Goal: Task Accomplishment & Management: Use online tool/utility

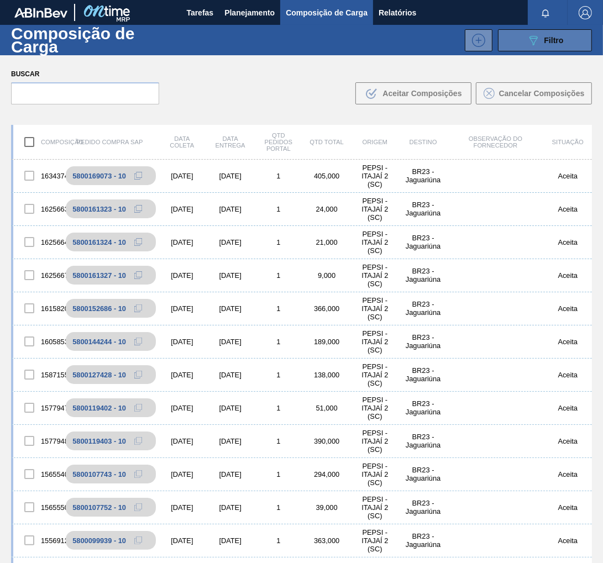
click at [553, 36] on span "Filtro" at bounding box center [553, 40] width 19 height 9
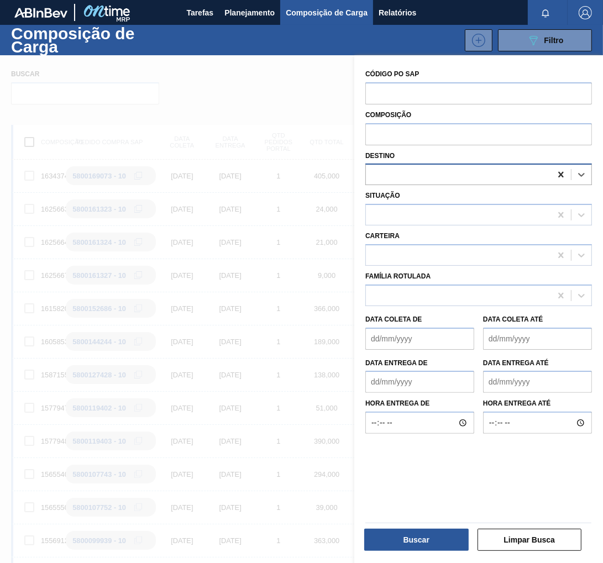
click at [557, 176] on icon at bounding box center [560, 174] width 11 height 11
type input "CURITIBANA"
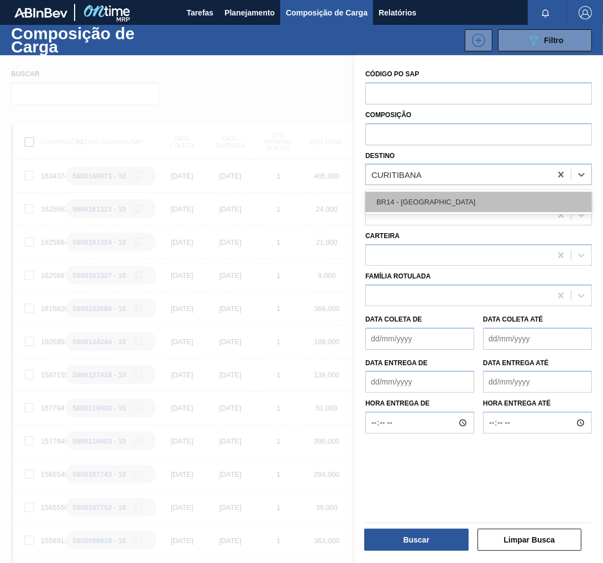
click at [432, 201] on div "BR14 - [GEOGRAPHIC_DATA]" at bounding box center [478, 202] width 227 height 20
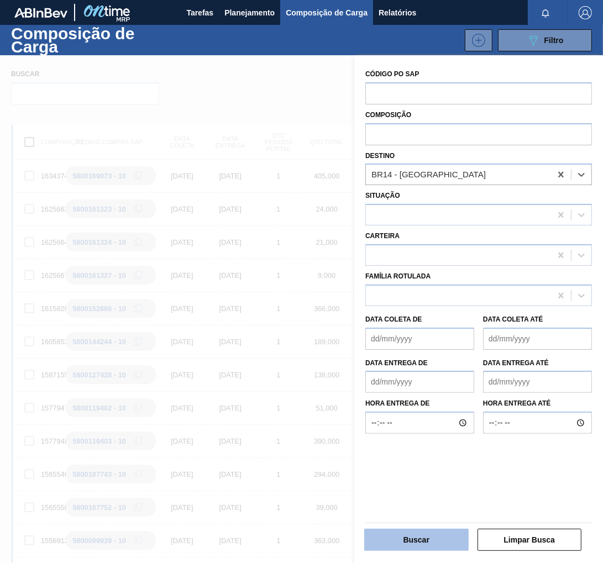
click at [420, 539] on button "Buscar" at bounding box center [416, 540] width 104 height 22
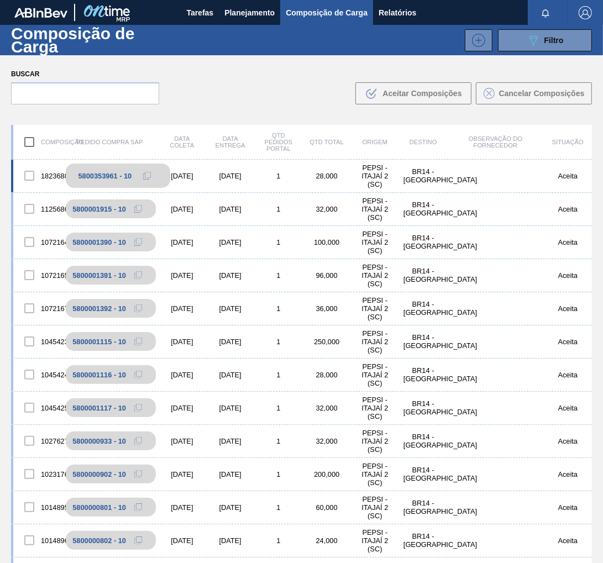
click at [146, 174] on icon at bounding box center [147, 176] width 8 height 8
click at [239, 6] on span "Planejamento" at bounding box center [249, 12] width 50 height 13
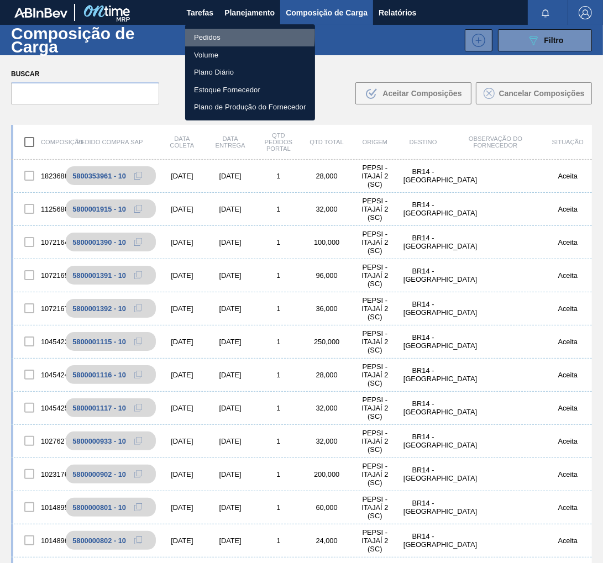
click at [212, 34] on li "Pedidos" at bounding box center [250, 38] width 130 height 18
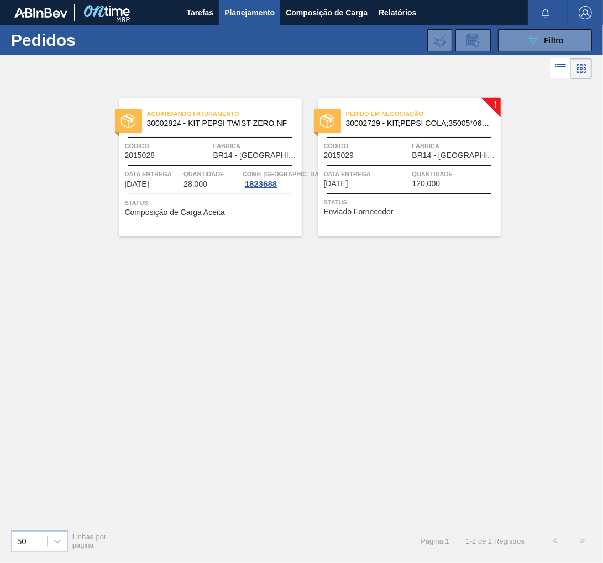
click at [433, 225] on div "Pedido em Negociação 30002729 - KIT;PEPSI COLA;35005*06*02 NF Código 2015029 Fá…" at bounding box center [409, 167] width 182 height 138
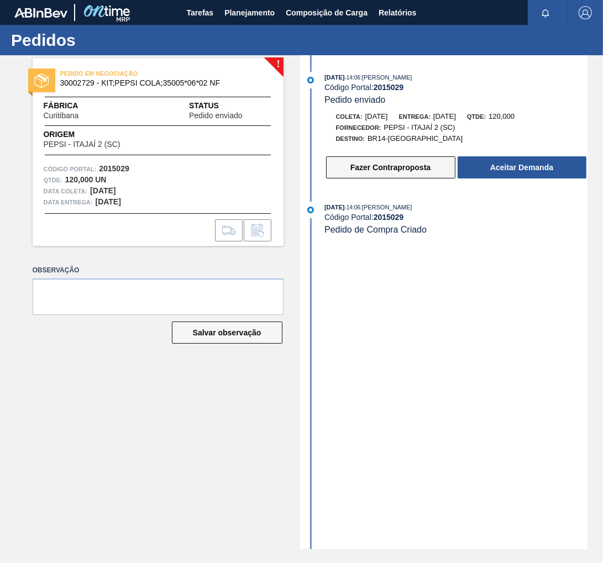
click at [399, 171] on button "Fazer Contraproposta" at bounding box center [390, 167] width 129 height 22
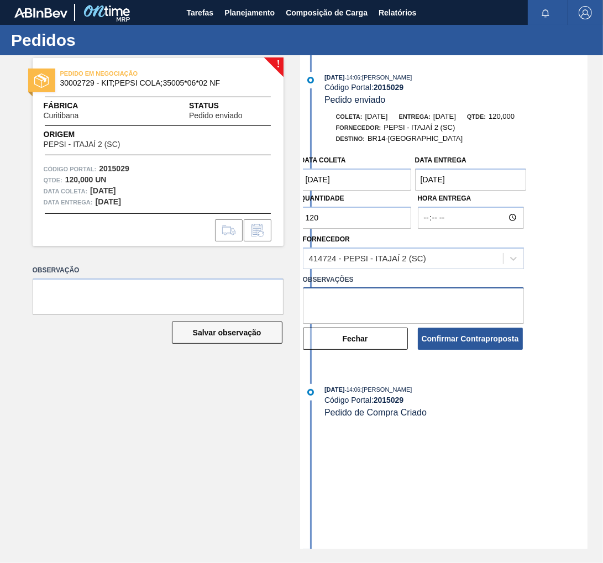
click at [341, 299] on textarea at bounding box center [413, 305] width 221 height 36
type textarea "p"
type textarea "Pepsi foi solicitado a quantidade de , via e-mail"
click at [335, 222] on input "120" at bounding box center [356, 218] width 112 height 22
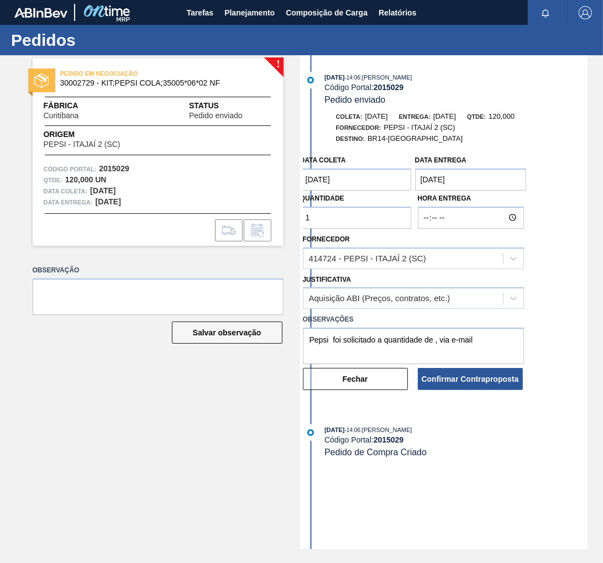
click at [340, 223] on input "1" at bounding box center [356, 218] width 112 height 22
type input "100"
click at [484, 386] on button "Confirmar Contraproposta" at bounding box center [470, 379] width 105 height 22
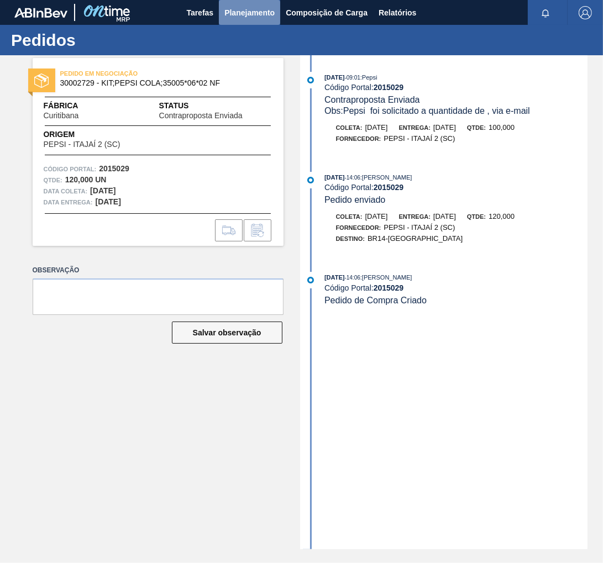
click at [244, 8] on span "Planejamento" at bounding box center [249, 12] width 50 height 13
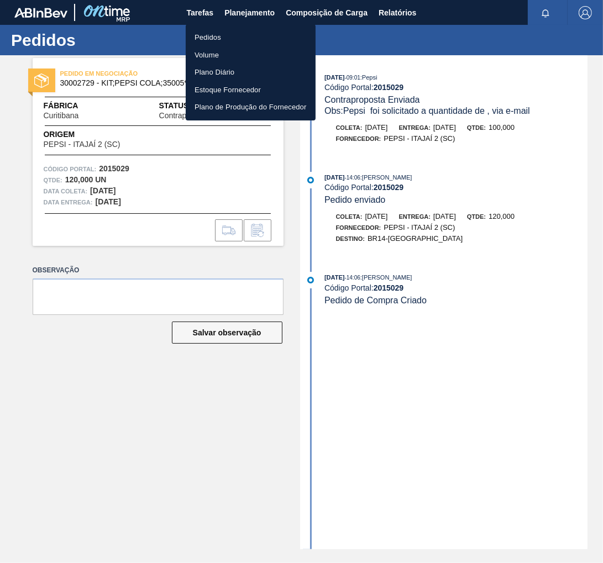
click at [201, 36] on li "Pedidos" at bounding box center [251, 38] width 130 height 18
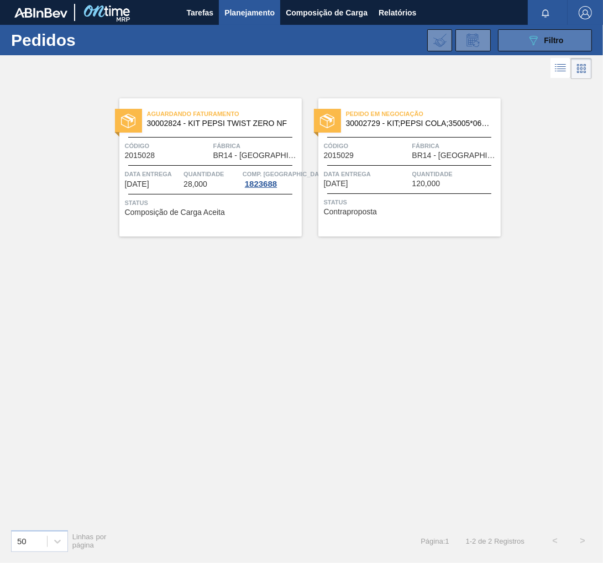
click at [537, 39] on icon "089F7B8B-B2A5-4AFE-B5C0-19BA573D28AC" at bounding box center [533, 40] width 13 height 13
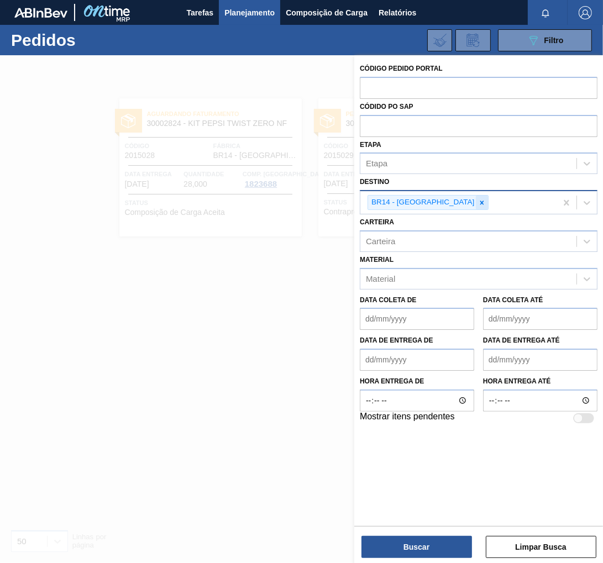
click at [478, 202] on icon at bounding box center [482, 203] width 8 height 8
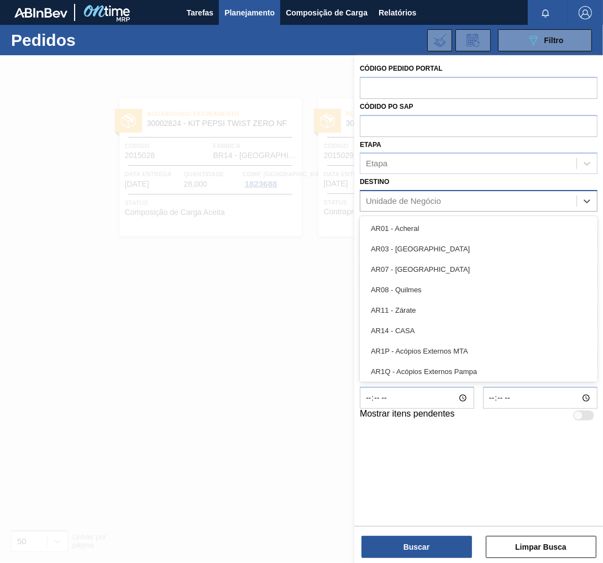
click at [376, 204] on div "Unidade de Negócio" at bounding box center [403, 201] width 75 height 9
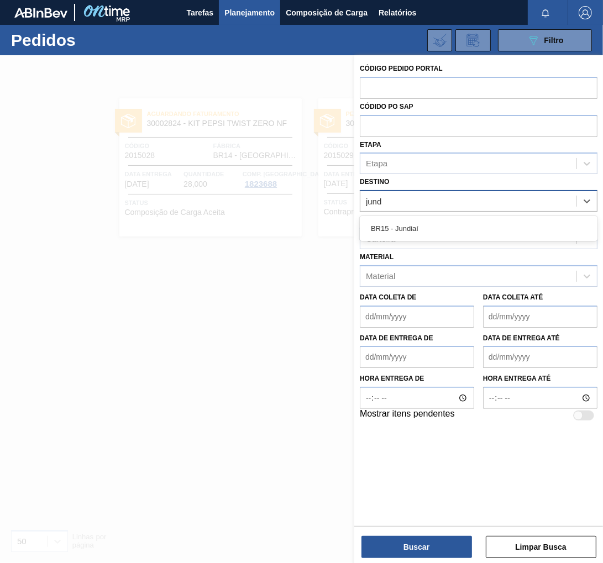
type input "jundi"
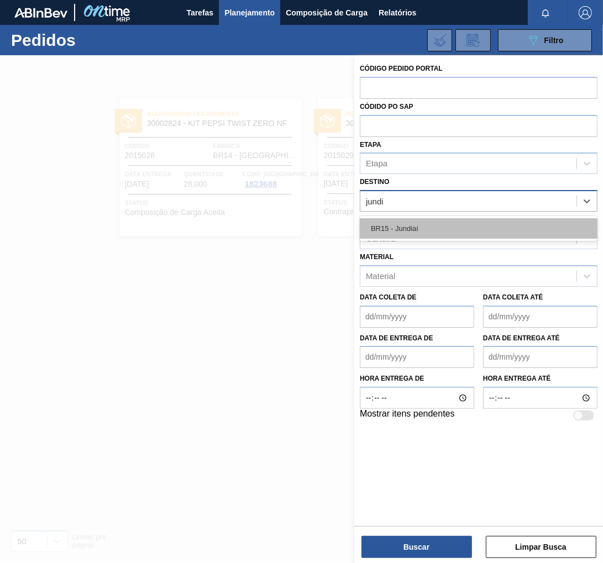
click at [414, 223] on div "BR15 - Jundiaí" at bounding box center [479, 228] width 238 height 20
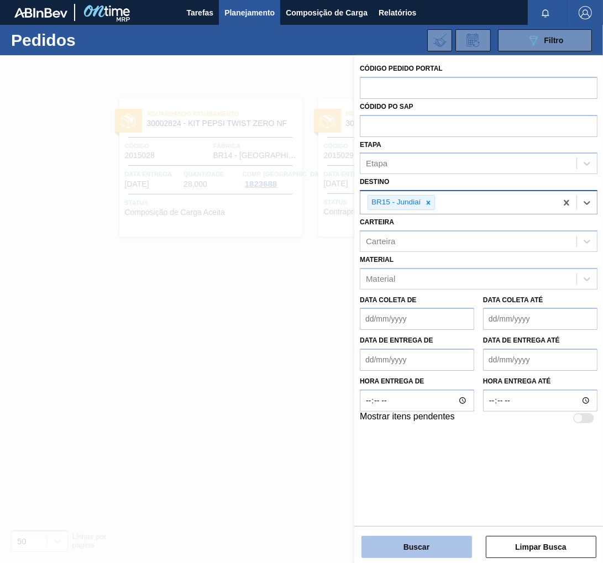
click at [430, 548] on button "Buscar" at bounding box center [416, 547] width 111 height 22
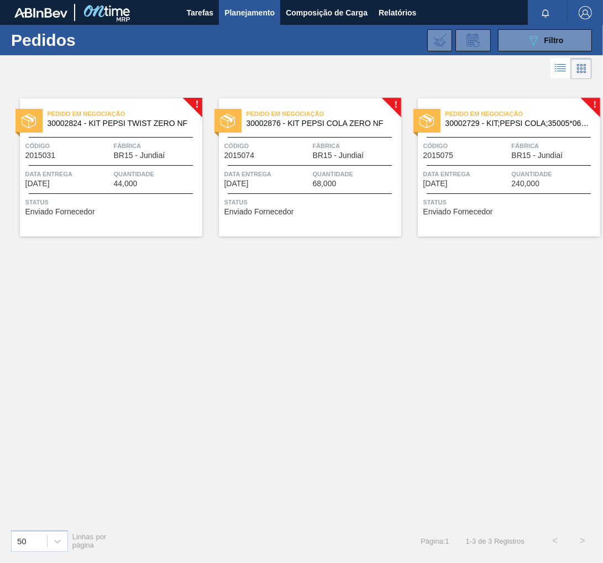
click at [142, 155] on span "BR15 - Jundiaí" at bounding box center [139, 155] width 51 height 8
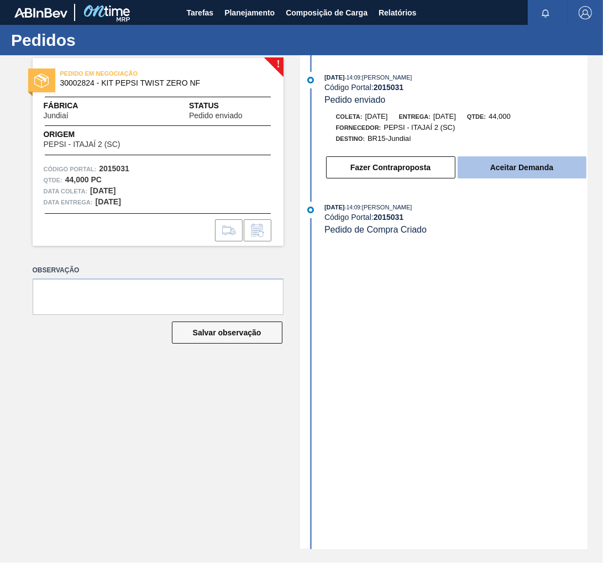
click at [527, 172] on button "Aceitar Demanda" at bounding box center [521, 167] width 129 height 22
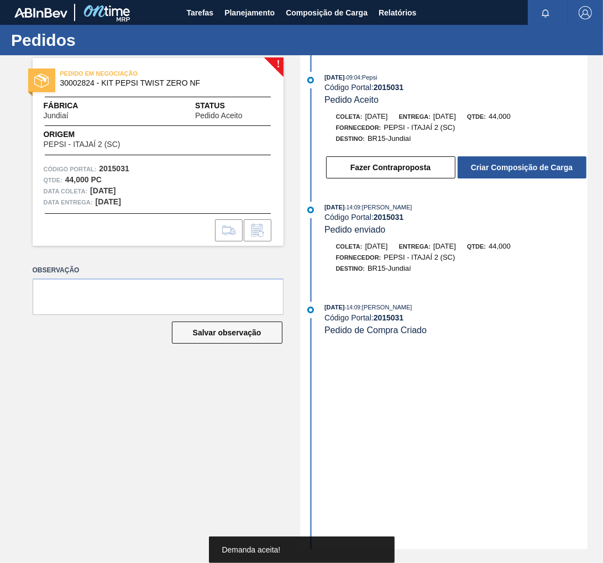
click at [527, 172] on button "Criar Composição de Carga" at bounding box center [521, 167] width 129 height 22
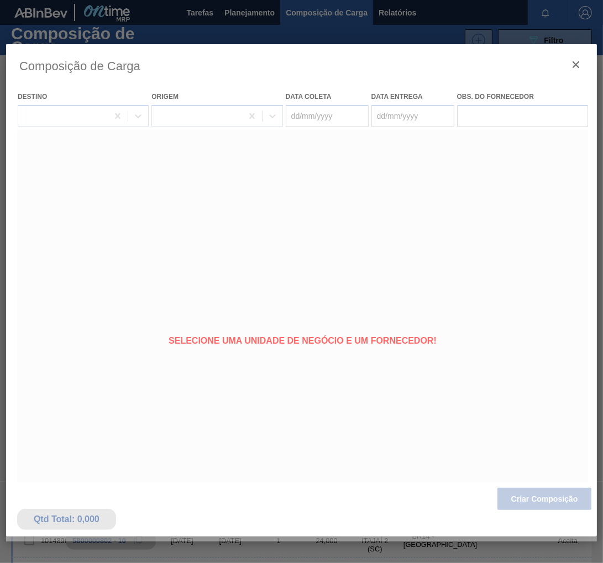
type coleta "[DATE]"
type entrega "28/08/2025"
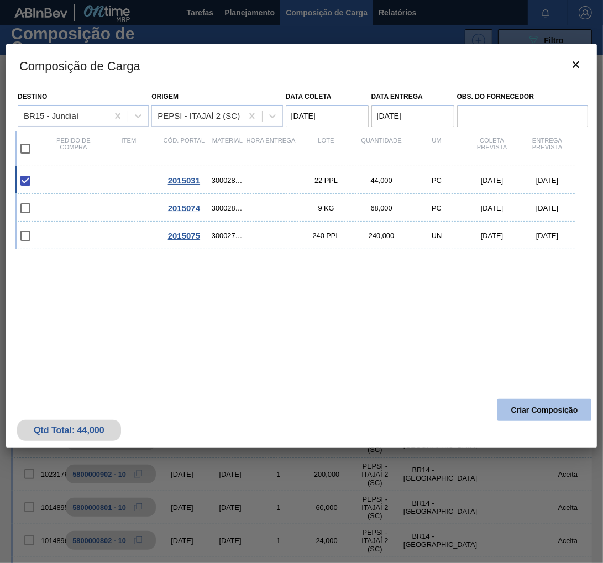
click at [551, 414] on button "Criar Composição" at bounding box center [544, 410] width 94 height 22
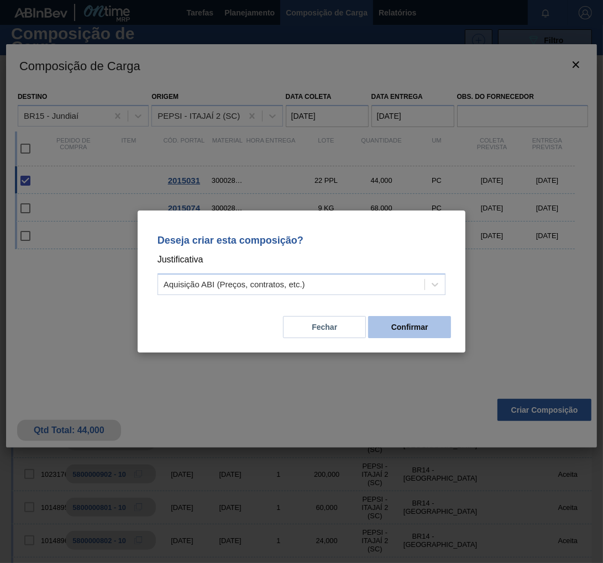
click at [424, 331] on button "Confirmar" at bounding box center [409, 327] width 83 height 22
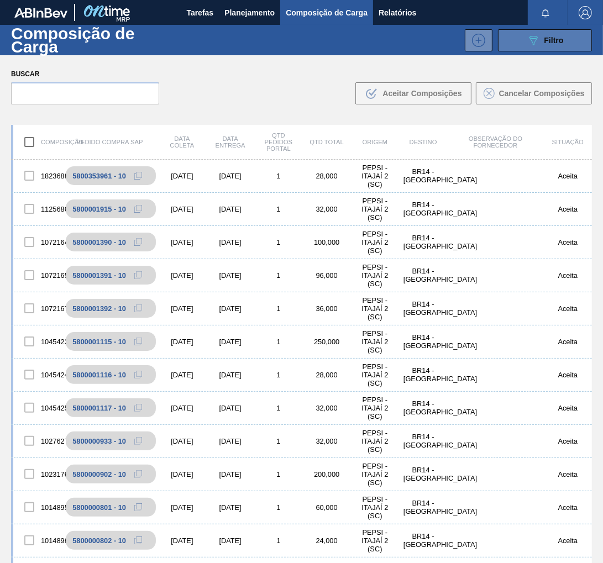
click at [572, 42] on button "089F7B8B-B2A5-4AFE-B5C0-19BA573D28AC Filtro" at bounding box center [545, 40] width 94 height 22
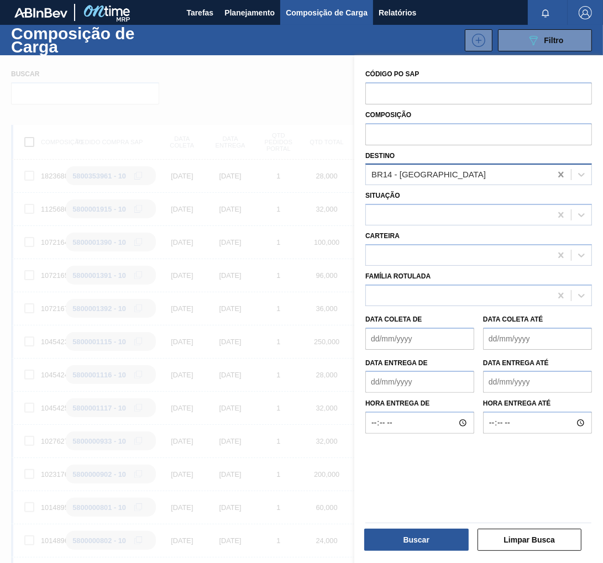
click at [560, 177] on icon at bounding box center [560, 174] width 11 height 11
type input "jund"
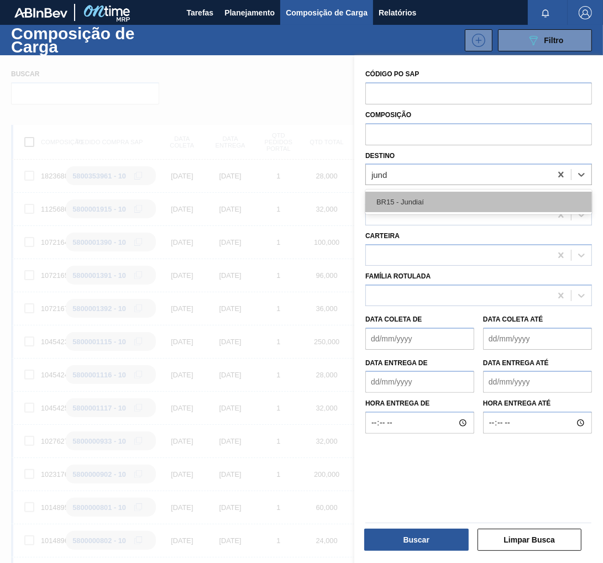
click at [451, 205] on div "BR15 - Jundiaí" at bounding box center [478, 202] width 227 height 20
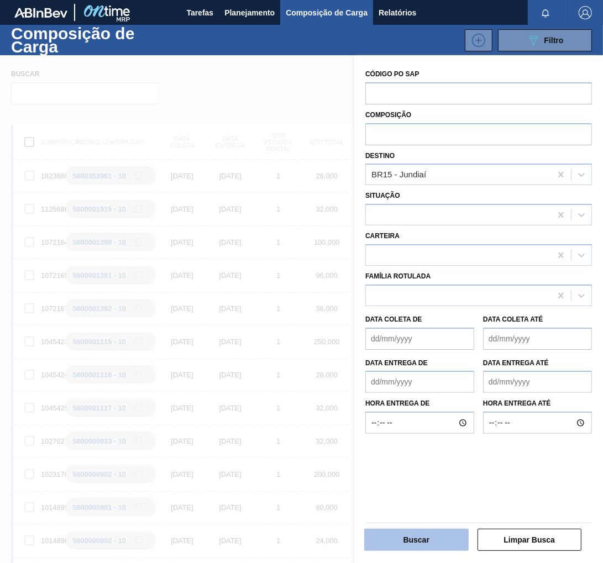
click at [408, 543] on button "Buscar" at bounding box center [416, 540] width 104 height 22
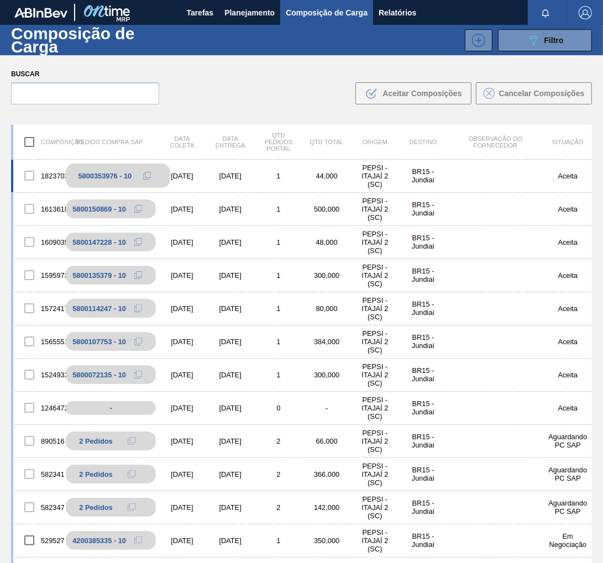
click at [143, 176] on icon at bounding box center [147, 176] width 8 height 8
click at [245, 8] on span "Planejamento" at bounding box center [249, 12] width 50 height 13
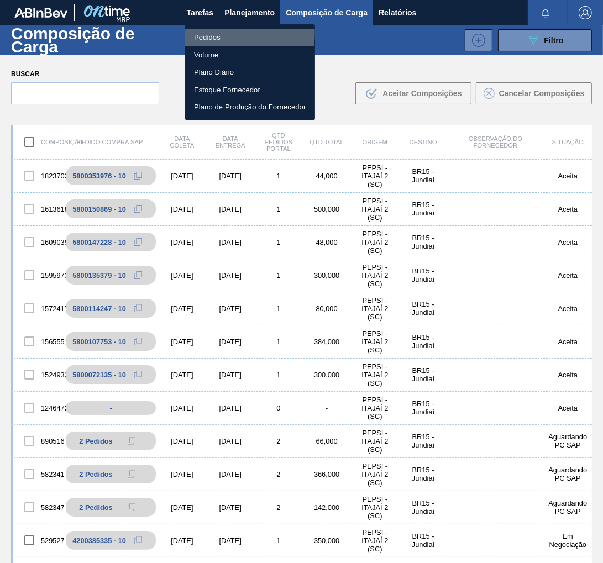
click at [225, 32] on li "Pedidos" at bounding box center [250, 38] width 130 height 18
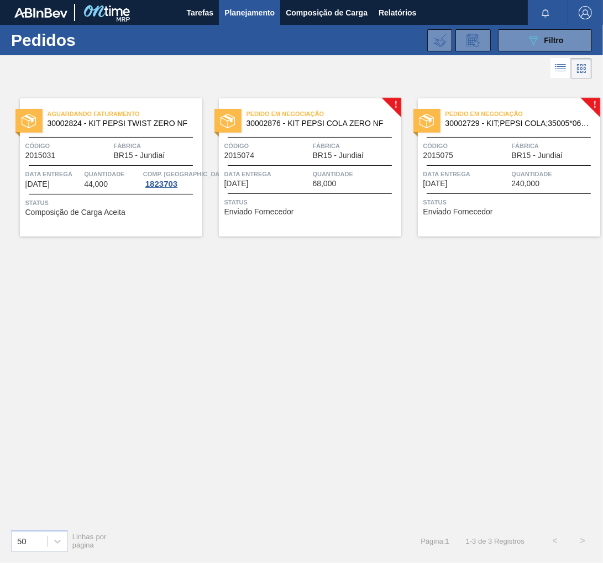
click at [312, 179] on div "Data entrega 28/08/2025 Quantidade 68,000" at bounding box center [310, 178] width 182 height 19
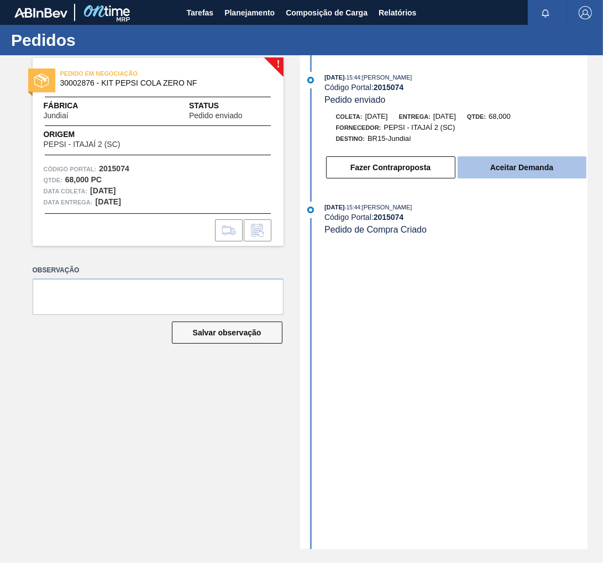
click at [514, 161] on button "Aceitar Demanda" at bounding box center [521, 167] width 129 height 22
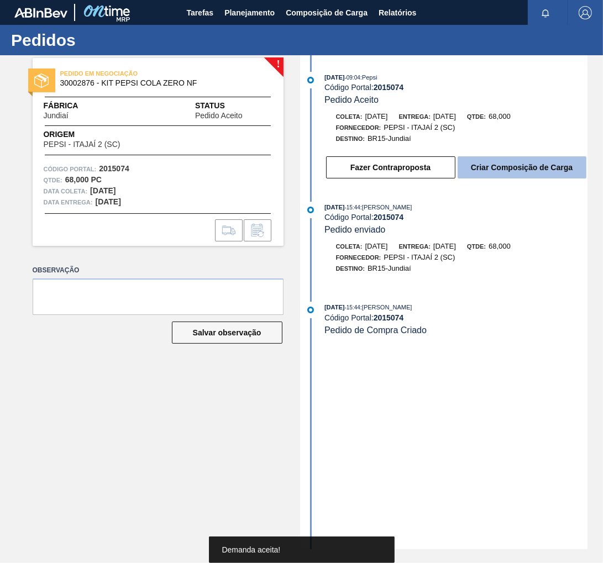
click at [519, 172] on button "Criar Composição de Carga" at bounding box center [521, 167] width 129 height 22
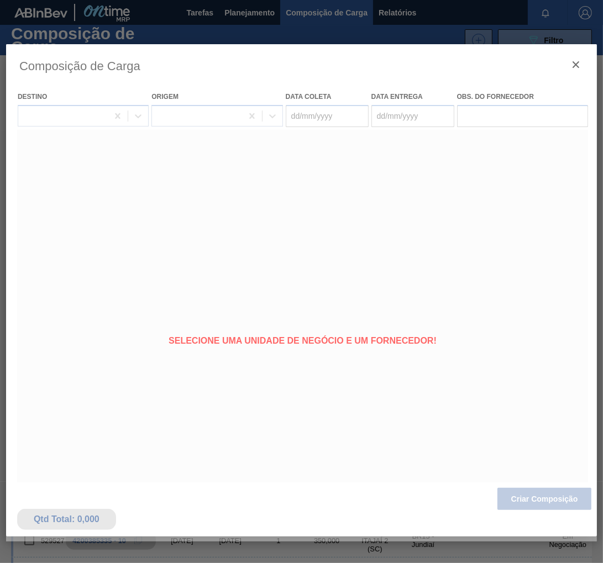
type coleta "[DATE]"
type entrega "28/08/2025"
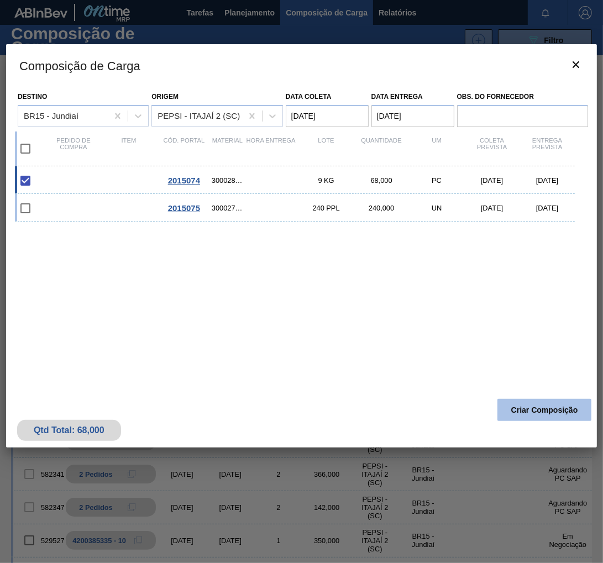
click at [543, 411] on button "Criar Composição" at bounding box center [544, 410] width 94 height 22
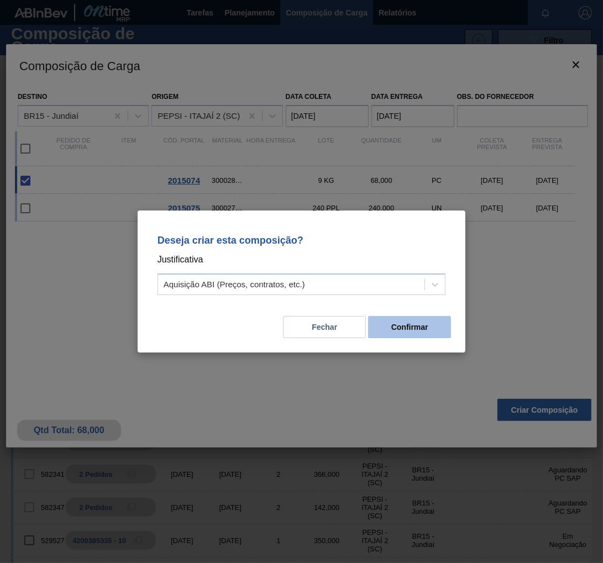
click at [427, 336] on button "Confirmar" at bounding box center [409, 327] width 83 height 22
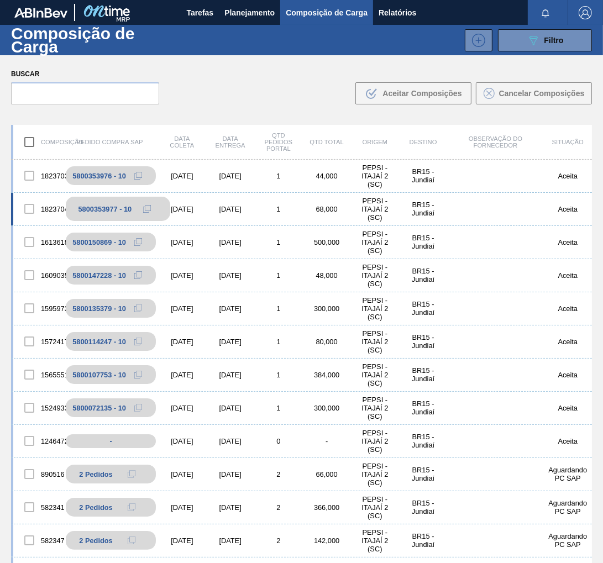
click at [146, 210] on icon at bounding box center [147, 209] width 8 height 8
click at [237, 13] on span "Planejamento" at bounding box center [249, 12] width 50 height 13
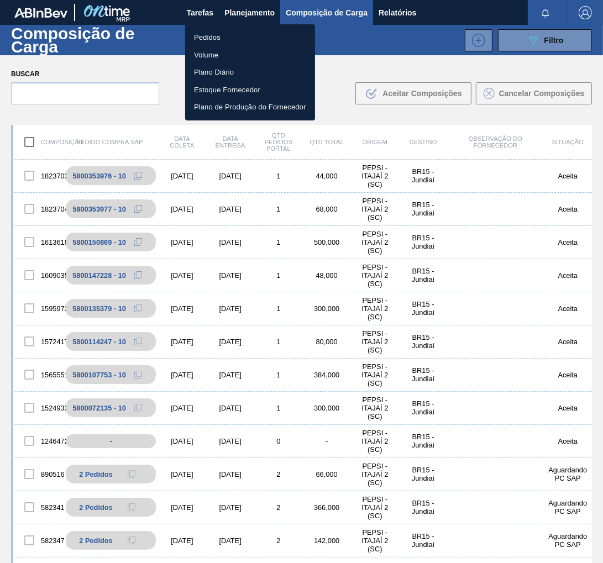
click at [214, 33] on li "Pedidos" at bounding box center [250, 38] width 130 height 18
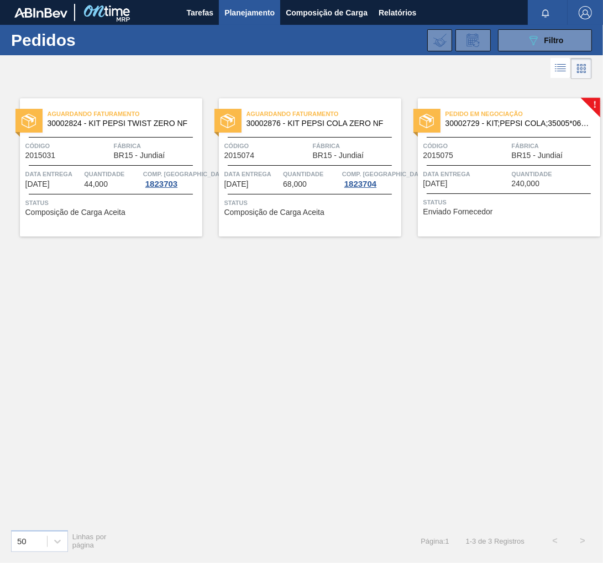
click at [520, 180] on span "240,000" at bounding box center [526, 184] width 28 height 8
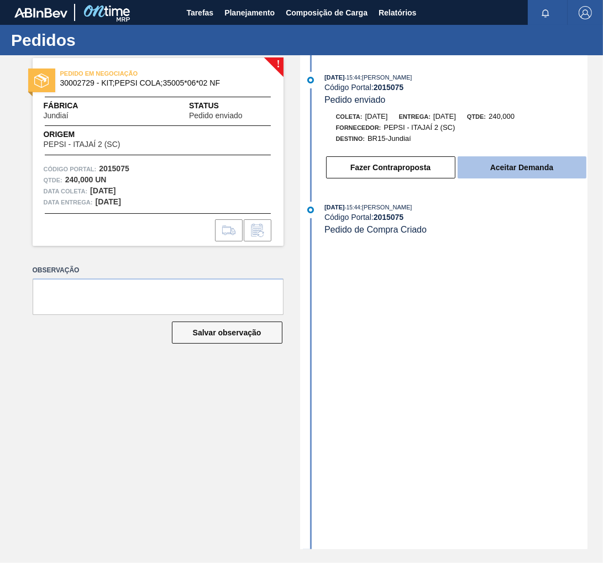
click at [518, 177] on button "Aceitar Demanda" at bounding box center [521, 167] width 129 height 22
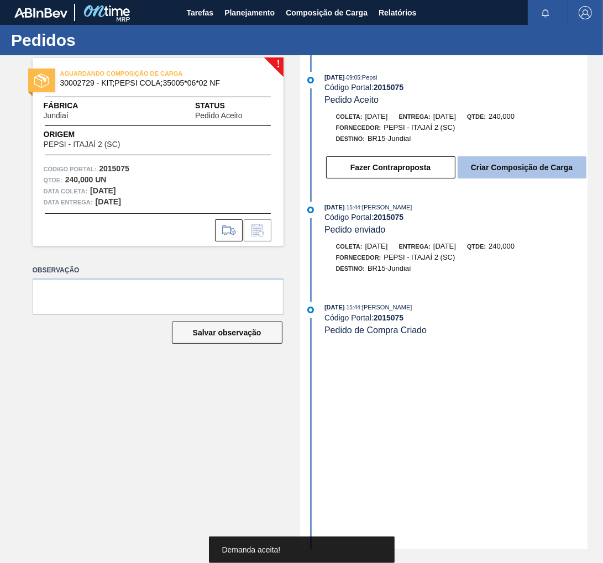
click at [524, 165] on button "Criar Composição de Carga" at bounding box center [521, 167] width 129 height 22
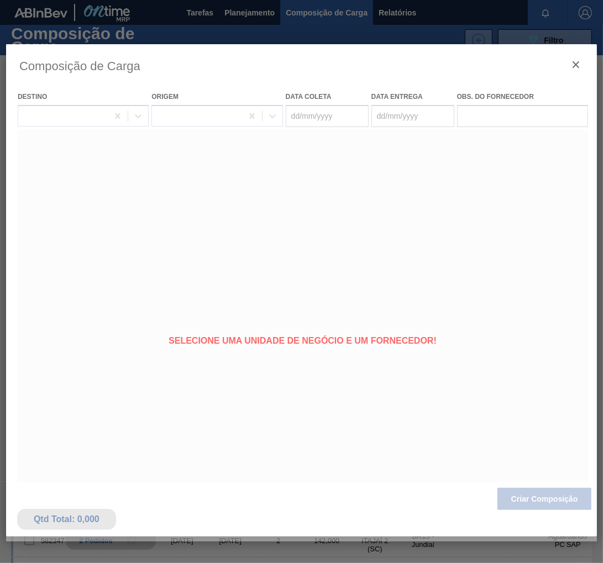
type coleta "[DATE]"
type entrega "[DATE]"
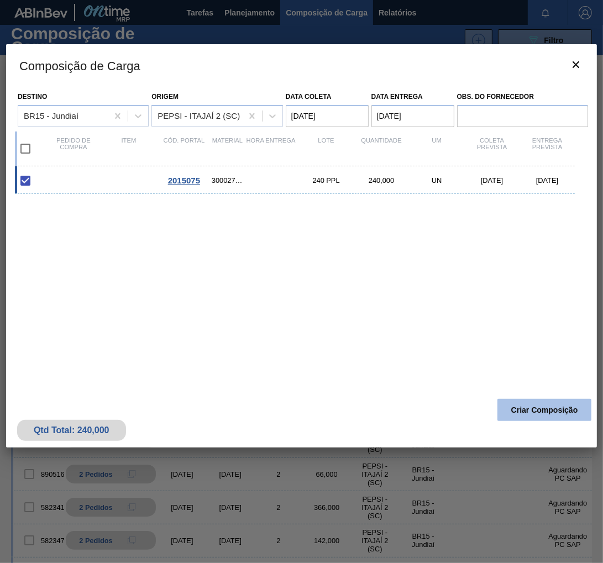
click at [533, 409] on button "Criar Composição" at bounding box center [544, 410] width 94 height 22
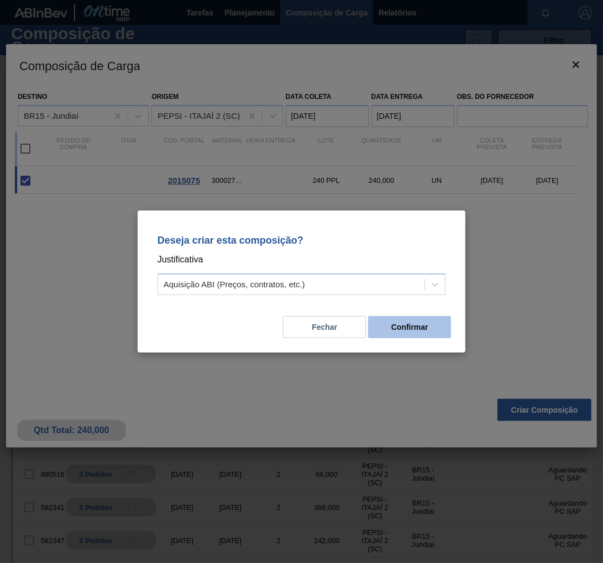
click at [420, 324] on button "Confirmar" at bounding box center [409, 327] width 83 height 22
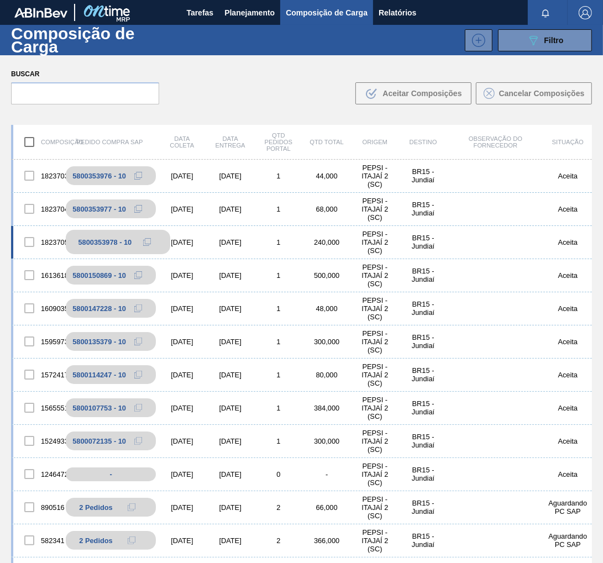
click at [140, 243] on button at bounding box center [147, 241] width 22 height 13
click at [243, 19] on button "Planejamento" at bounding box center [249, 12] width 61 height 25
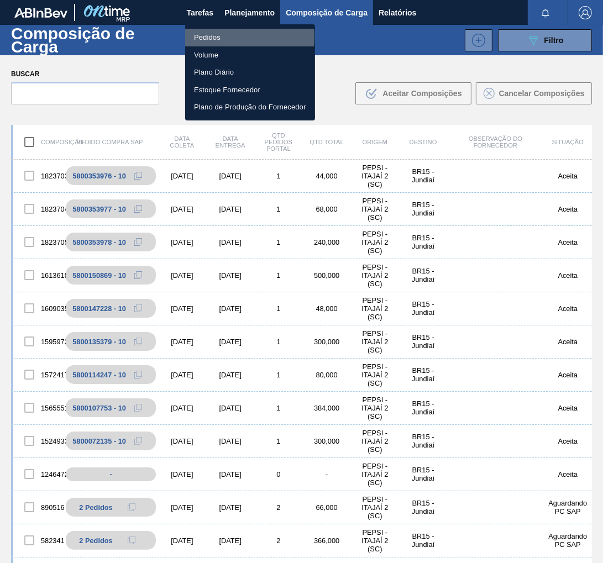
click at [203, 37] on li "Pedidos" at bounding box center [250, 38] width 130 height 18
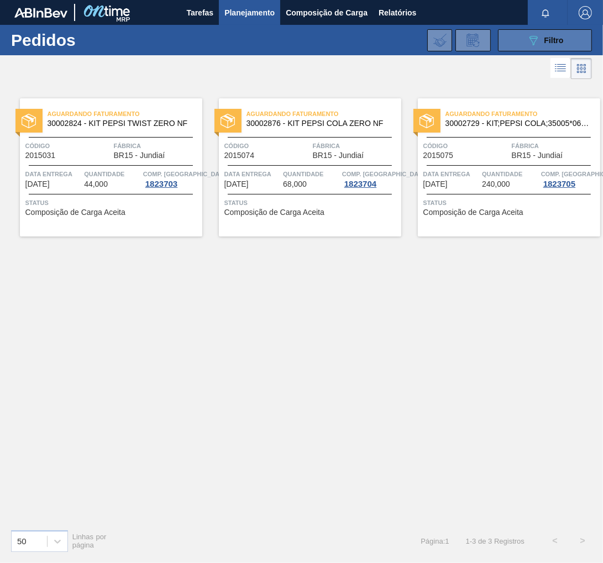
click at [547, 33] on button "089F7B8B-B2A5-4AFE-B5C0-19BA573D28AC Filtro" at bounding box center [545, 40] width 94 height 22
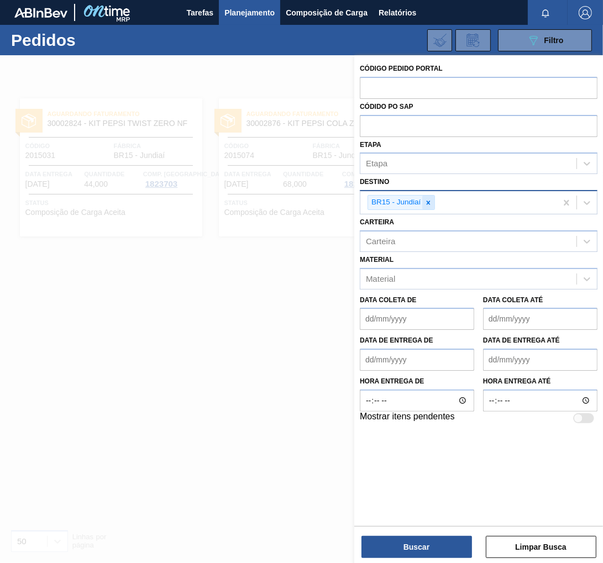
click at [425, 202] on icon at bounding box center [428, 203] width 8 height 8
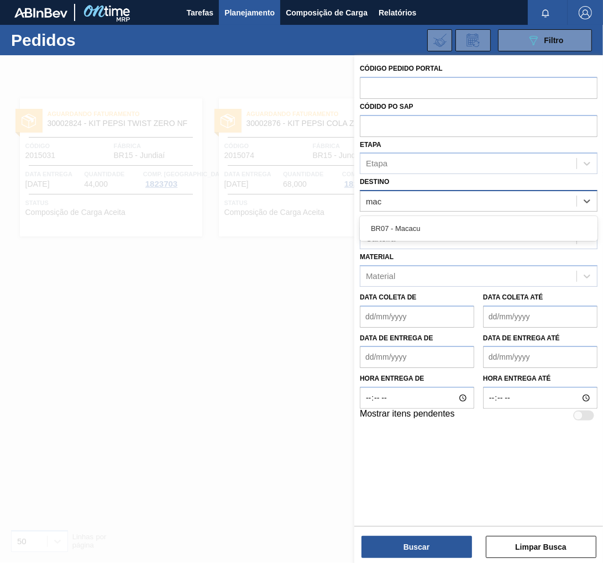
type input "maca"
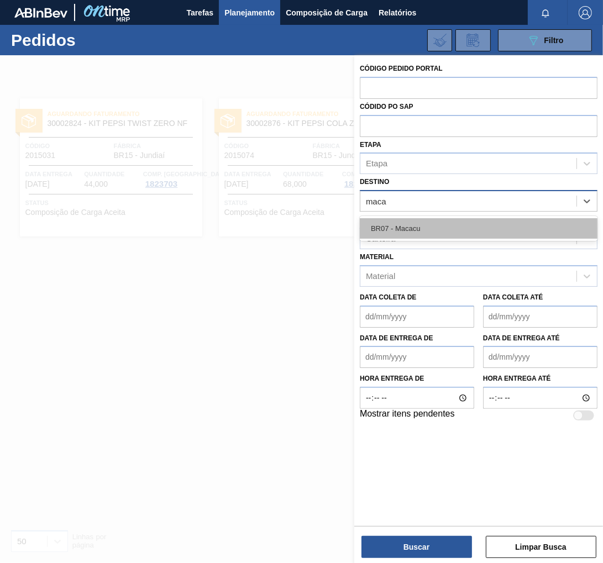
click at [402, 236] on div "BR07 - Macacu" at bounding box center [479, 228] width 238 height 20
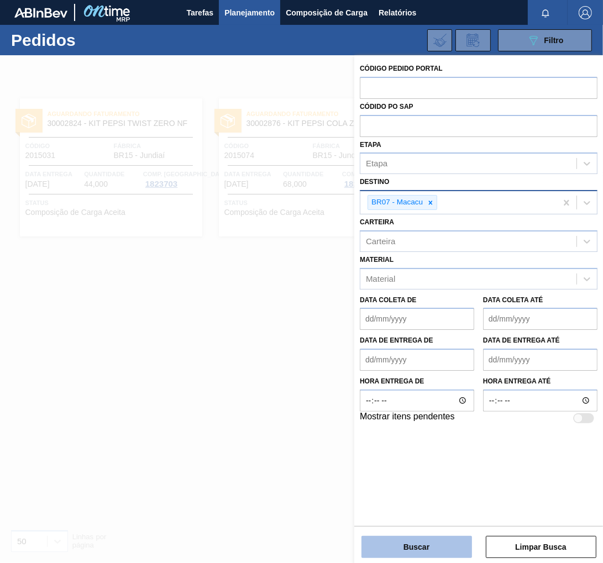
click at [415, 551] on button "Buscar" at bounding box center [416, 547] width 111 height 22
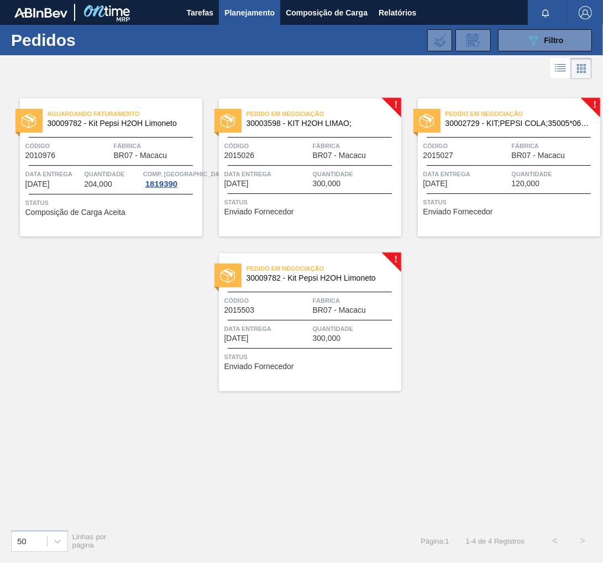
click at [539, 194] on div "Pedido em Negociação 30002729 - KIT;PEPSI COLA;35005*06*02 NF Código 2015027 Fá…" at bounding box center [509, 167] width 182 height 138
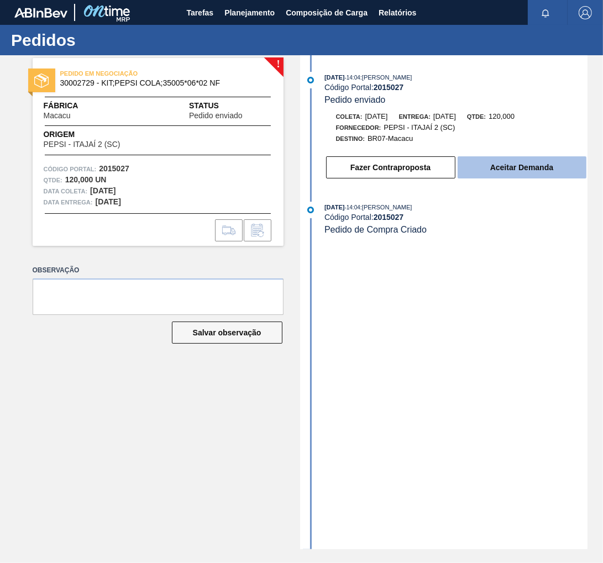
click at [505, 172] on button "Aceitar Demanda" at bounding box center [521, 167] width 129 height 22
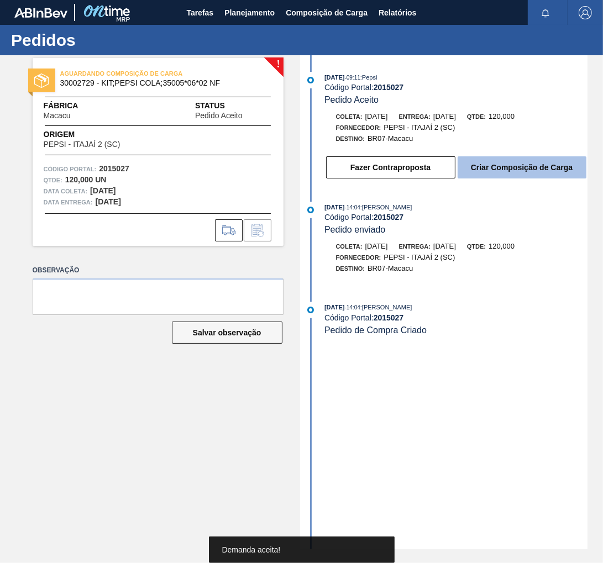
click at [533, 175] on button "Criar Composição de Carga" at bounding box center [521, 167] width 129 height 22
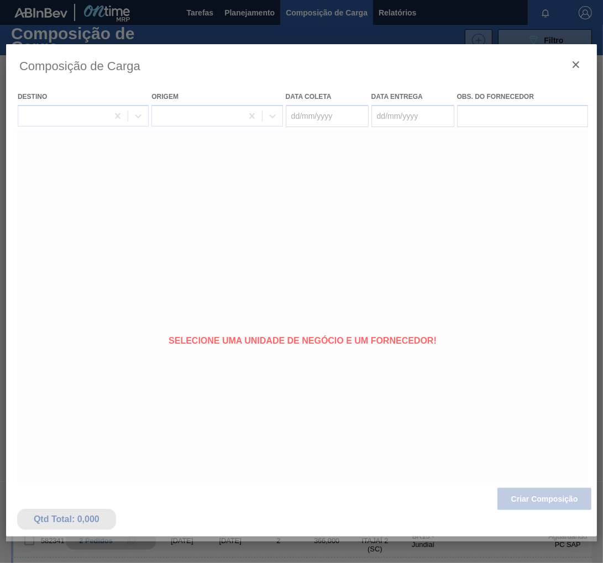
type coleta "[DATE]"
type entrega "[DATE]"
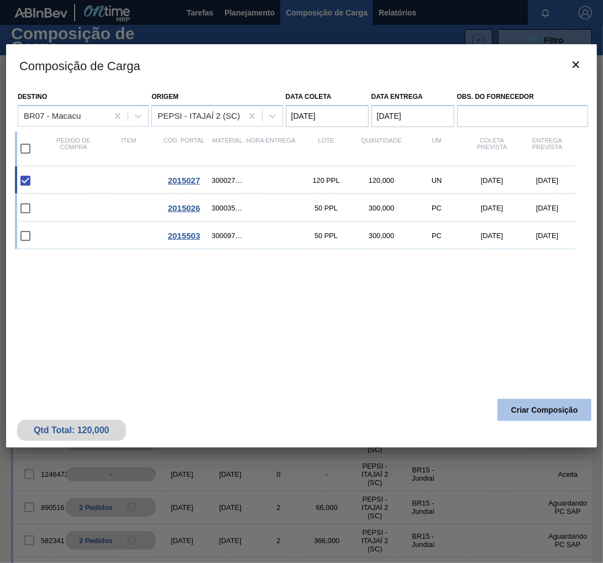
click at [574, 406] on button "Criar Composição" at bounding box center [544, 410] width 94 height 22
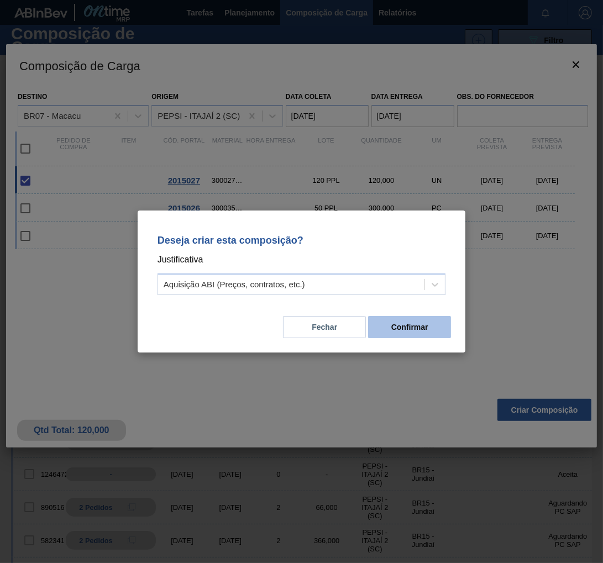
click at [427, 334] on button "Confirmar" at bounding box center [409, 327] width 83 height 22
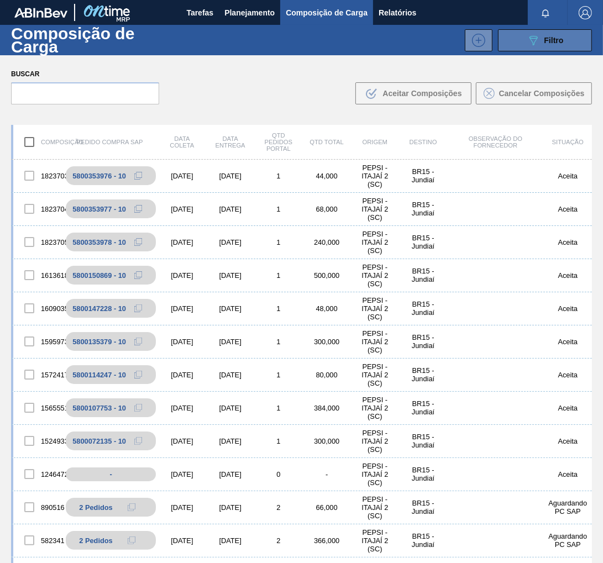
click at [550, 40] on span "Filtro" at bounding box center [553, 40] width 19 height 9
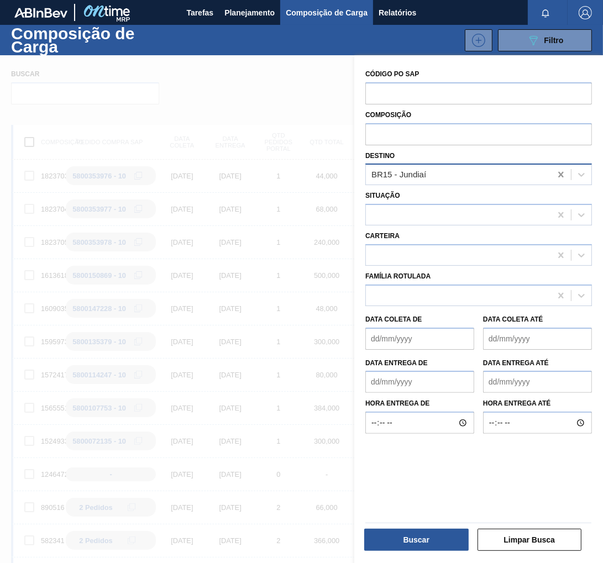
click at [555, 175] on icon at bounding box center [560, 174] width 11 height 11
type input "Maca"
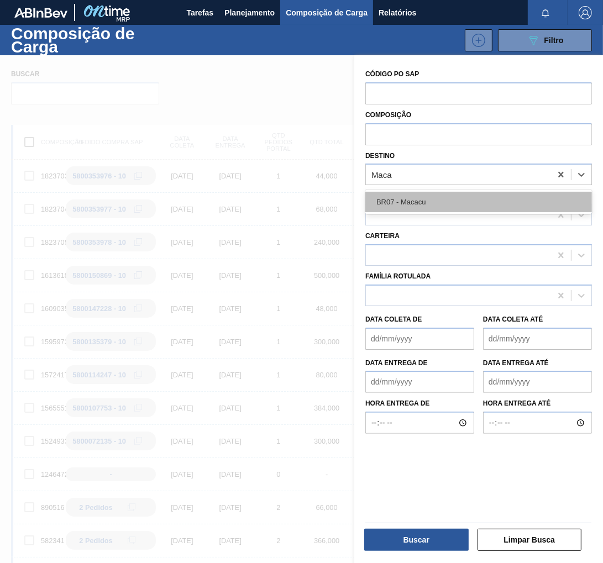
click at [434, 209] on div "BR07 - Macacu" at bounding box center [478, 202] width 227 height 20
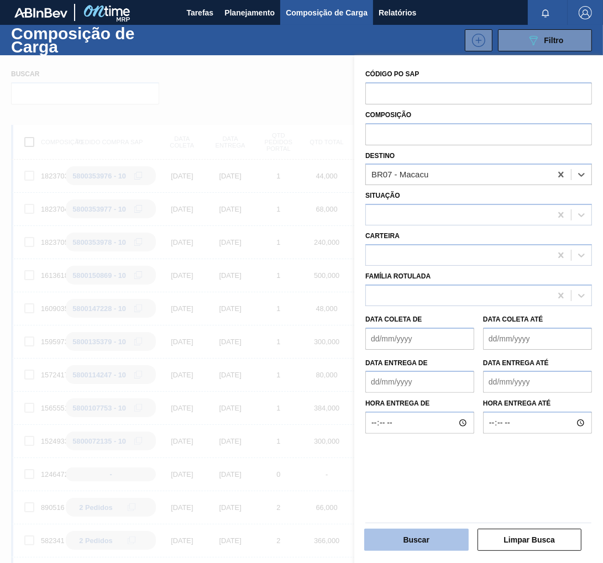
click at [422, 539] on button "Buscar" at bounding box center [416, 540] width 104 height 22
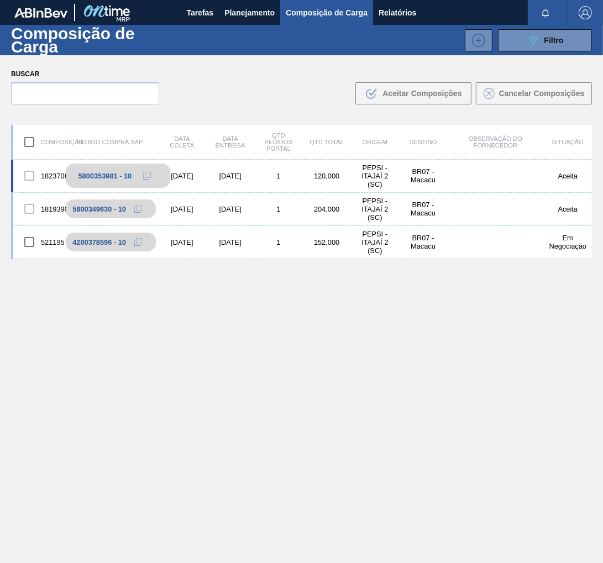
click at [145, 176] on icon at bounding box center [147, 176] width 8 height 8
click at [246, 13] on span "Planejamento" at bounding box center [249, 12] width 50 height 13
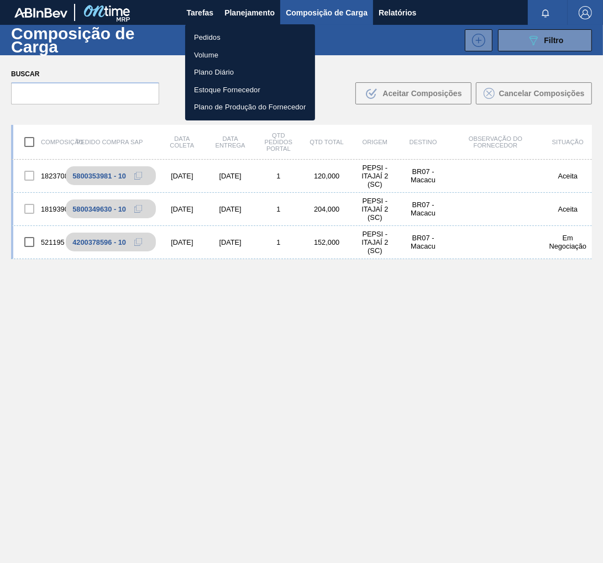
click at [214, 43] on li "Pedidos" at bounding box center [250, 38] width 130 height 18
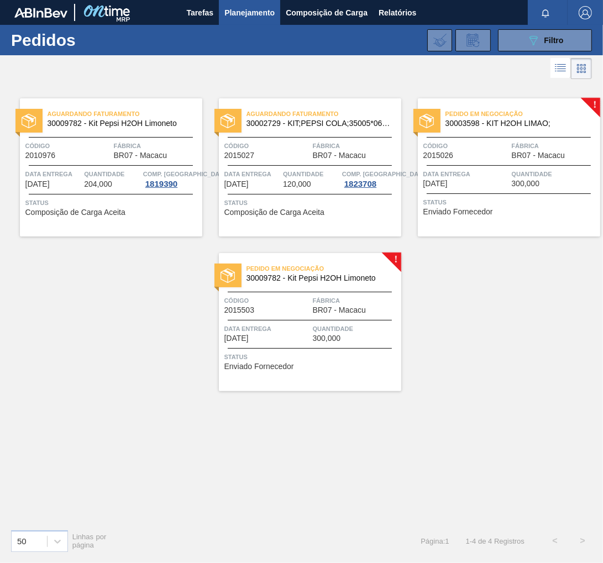
click at [476, 162] on div "Pedido em Negociação 30003598 - KIT H2OH LIMAO; Código 2015026 Fábrica BR07 - M…" at bounding box center [509, 167] width 182 height 138
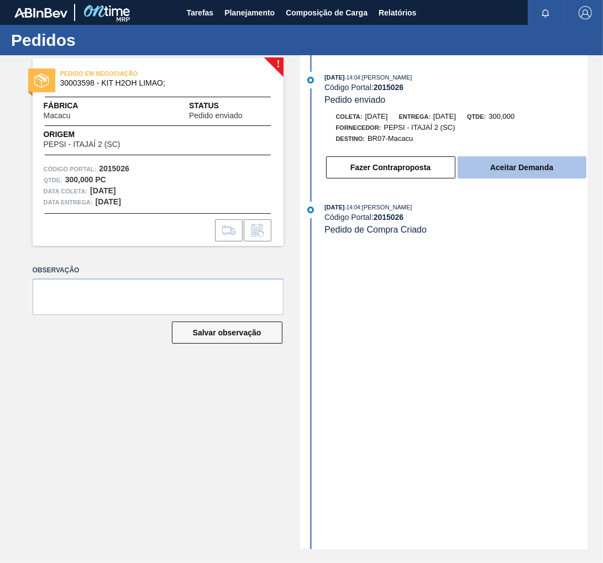
click at [514, 175] on button "Aceitar Demanda" at bounding box center [521, 167] width 129 height 22
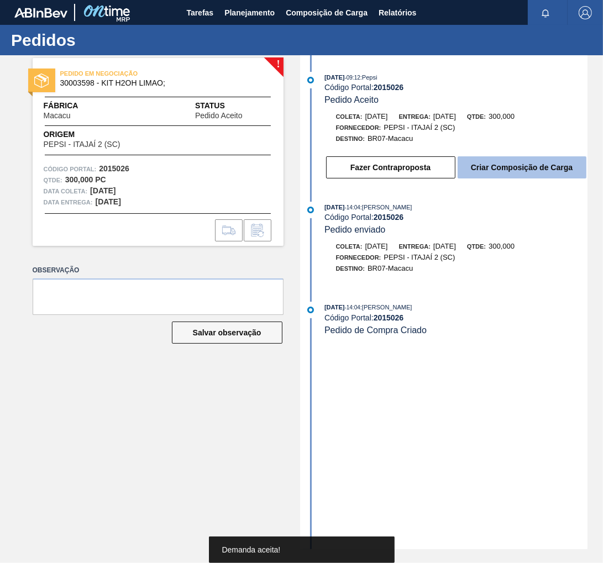
click at [519, 171] on button "Criar Composição de Carga" at bounding box center [521, 167] width 129 height 22
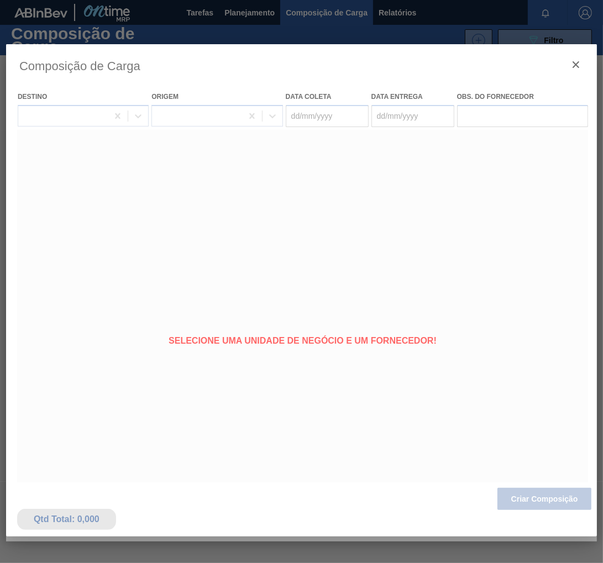
type coleta "[DATE]"
type entrega "28/08/2025"
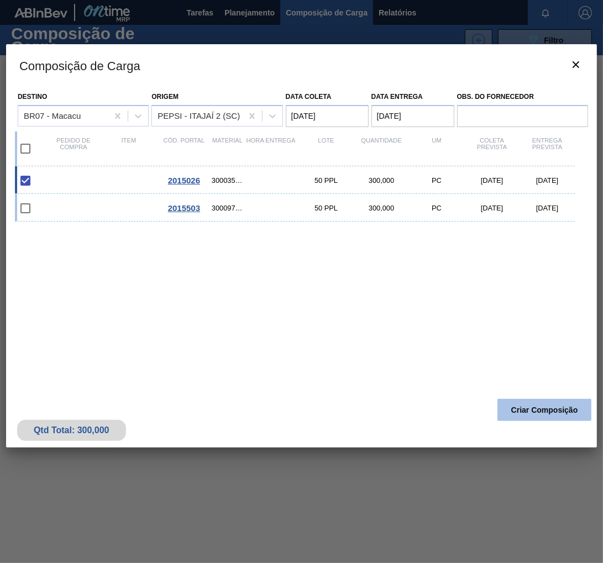
click at [547, 415] on button "Criar Composição" at bounding box center [544, 410] width 94 height 22
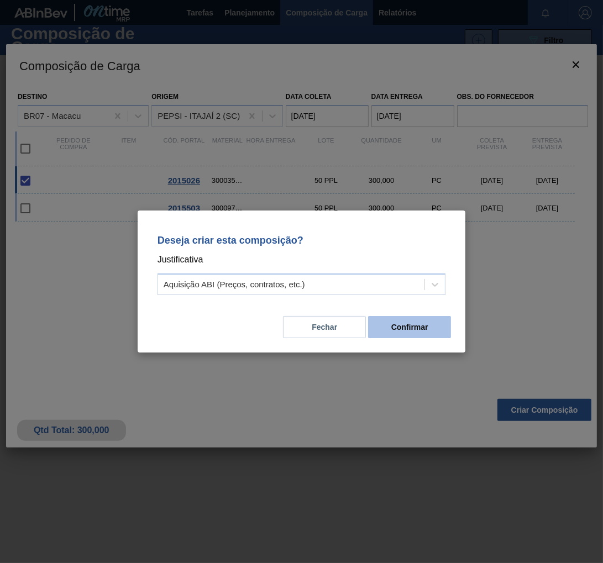
click at [411, 320] on button "Confirmar" at bounding box center [409, 327] width 83 height 22
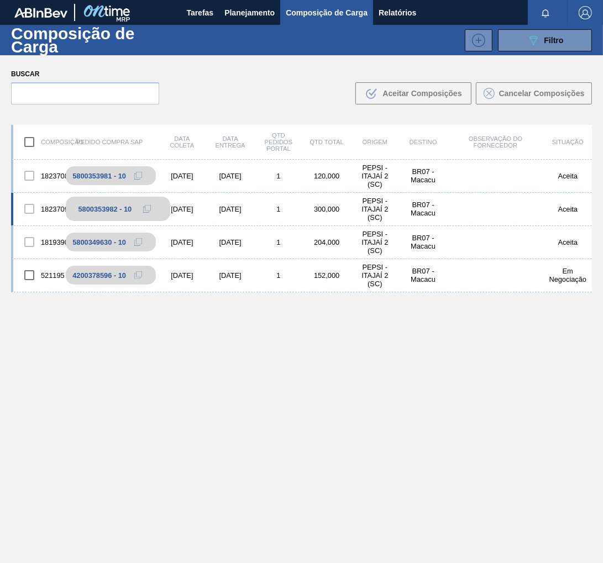
click at [146, 208] on icon at bounding box center [147, 209] width 8 height 8
click at [274, 2] on button "Planejamento" at bounding box center [249, 12] width 61 height 25
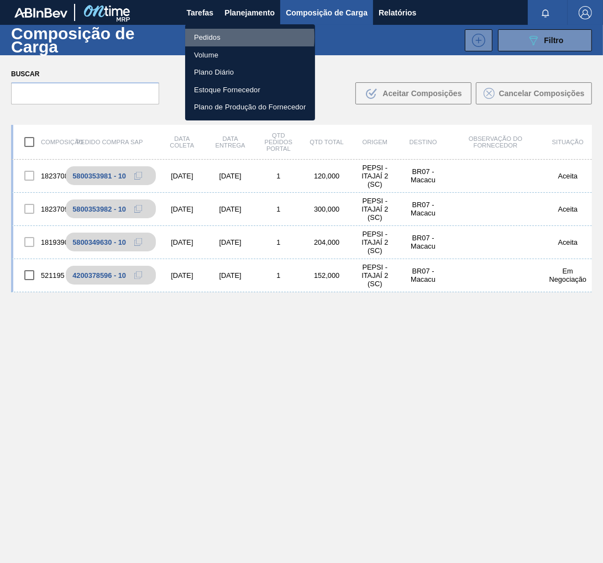
click at [211, 37] on li "Pedidos" at bounding box center [250, 38] width 130 height 18
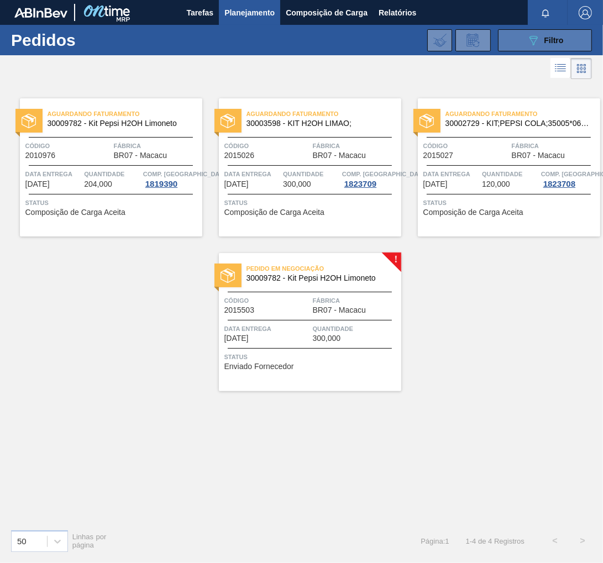
click at [545, 36] on span "Filtro" at bounding box center [553, 40] width 19 height 9
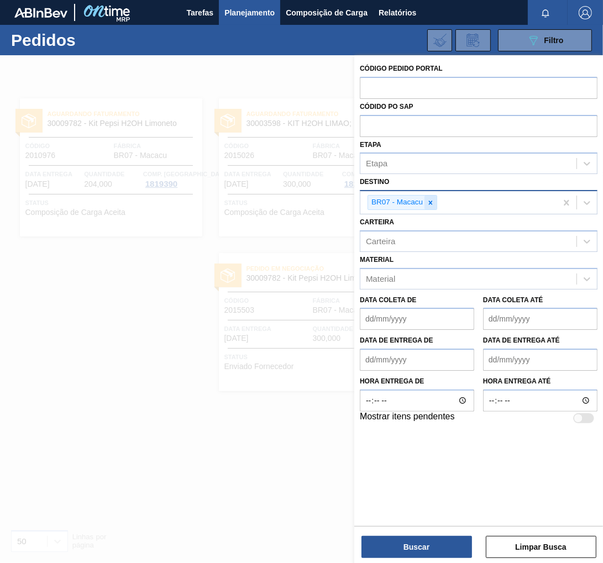
click at [427, 203] on icon at bounding box center [431, 203] width 8 height 8
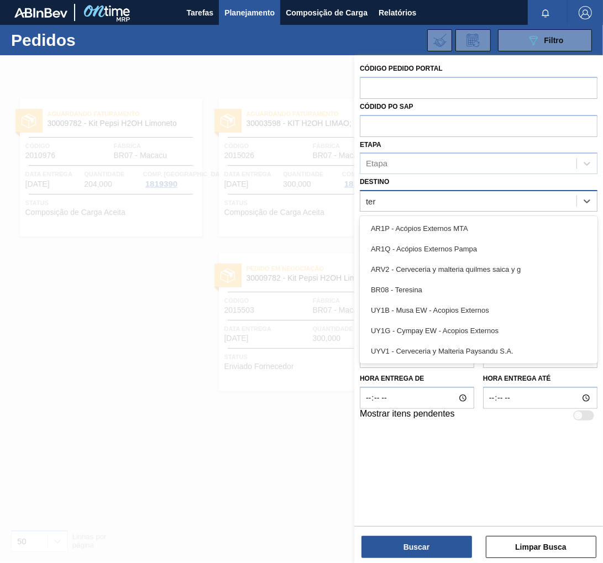
type input "tere"
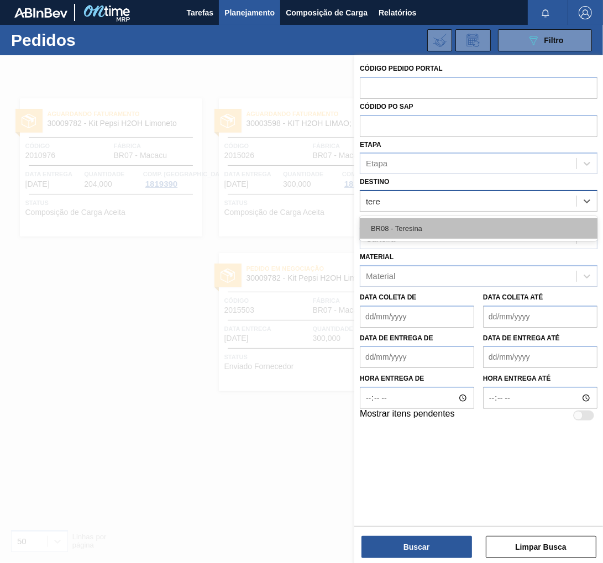
click at [448, 234] on div "BR08 - Teresina" at bounding box center [479, 228] width 238 height 20
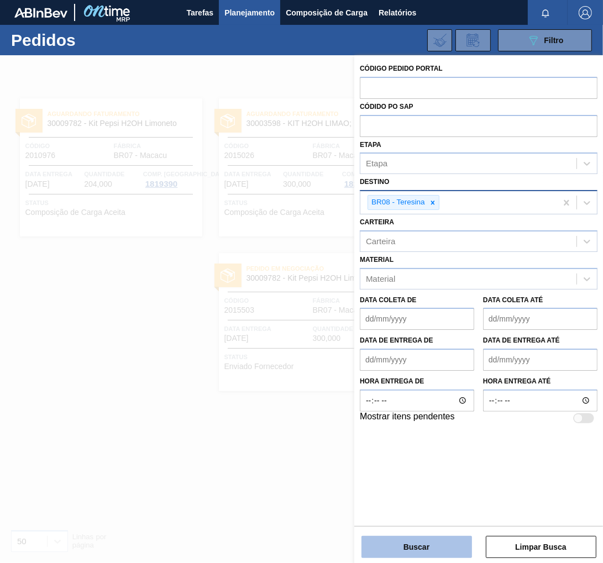
click at [420, 548] on button "Buscar" at bounding box center [416, 547] width 111 height 22
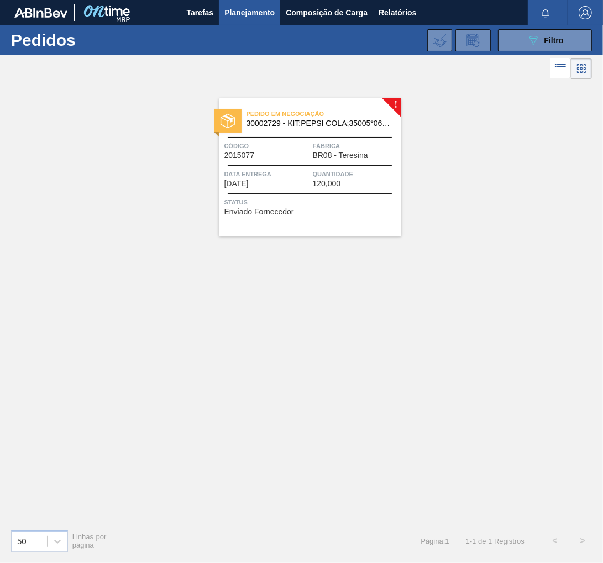
click at [313, 173] on span "Quantidade" at bounding box center [356, 174] width 86 height 11
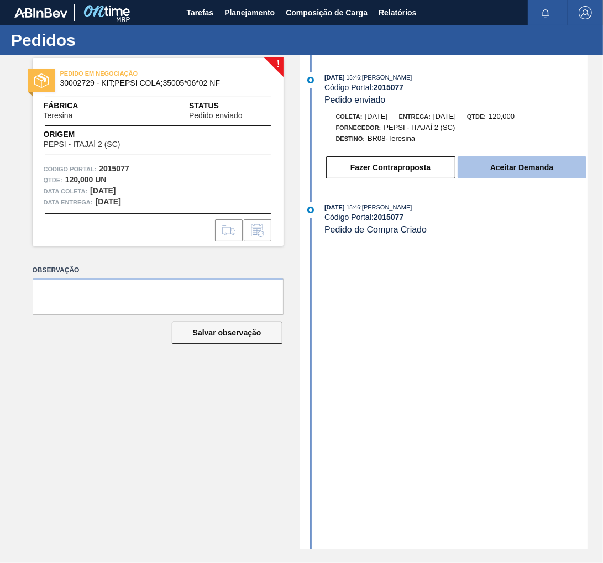
click at [509, 168] on button "Aceitar Demanda" at bounding box center [521, 167] width 129 height 22
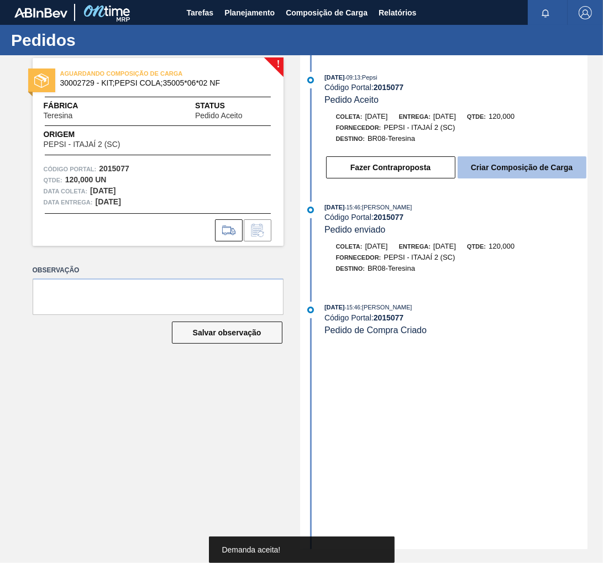
click at [522, 176] on button "Criar Composição de Carga" at bounding box center [521, 167] width 129 height 22
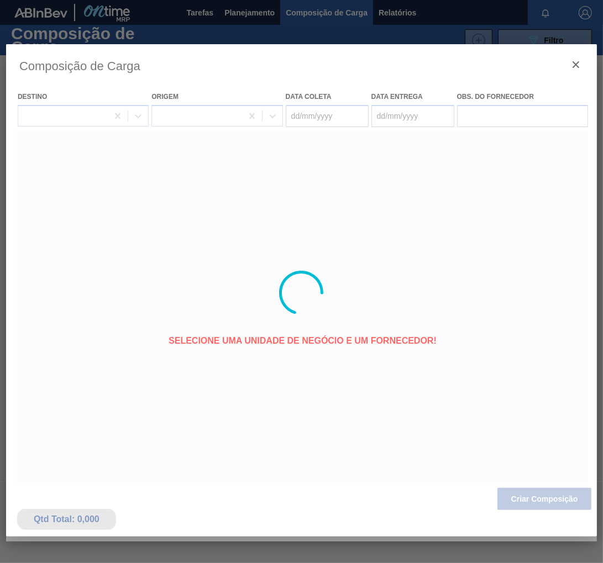
type coleta "[DATE]"
type entrega "02/09/2025"
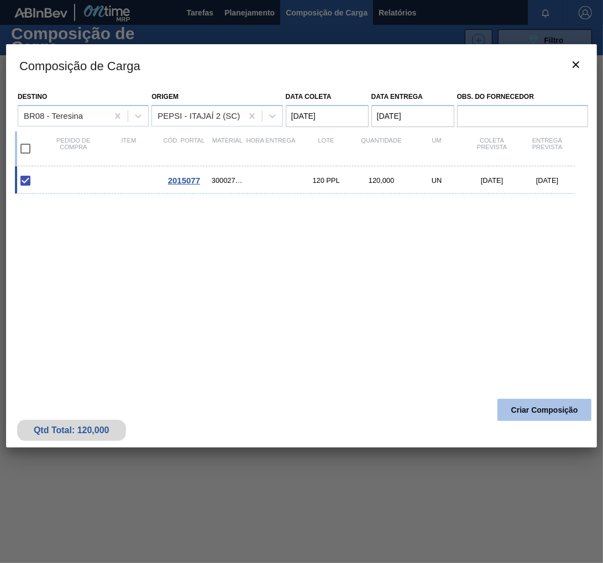
click at [532, 416] on button "Criar Composição" at bounding box center [544, 410] width 94 height 22
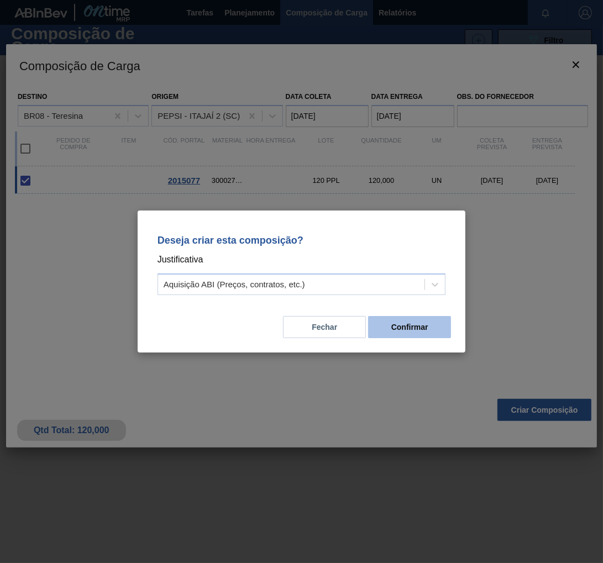
click at [412, 324] on button "Confirmar" at bounding box center [409, 327] width 83 height 22
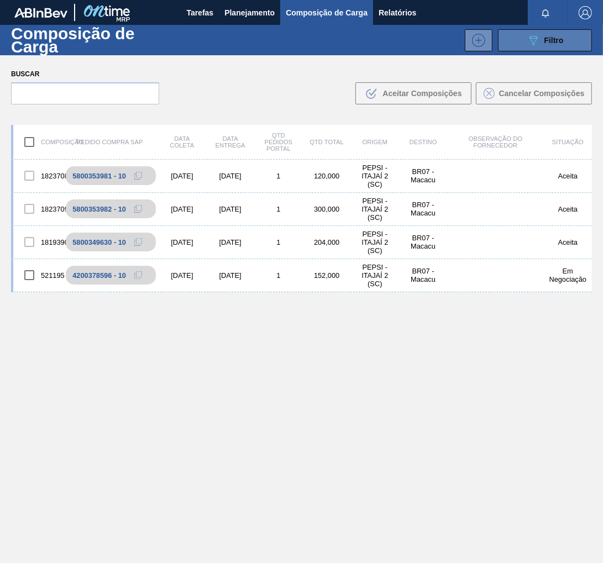
click at [557, 34] on div "089F7B8B-B2A5-4AFE-B5C0-19BA573D28AC Filtro" at bounding box center [545, 40] width 37 height 13
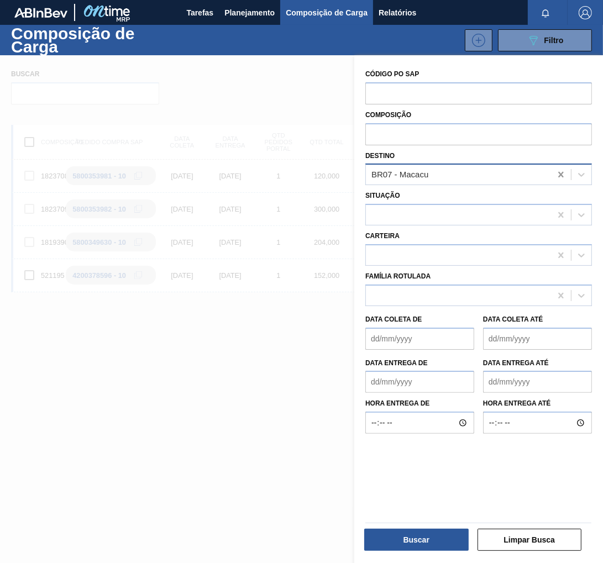
click at [558, 176] on icon at bounding box center [560, 175] width 5 height 6
type input "teres"
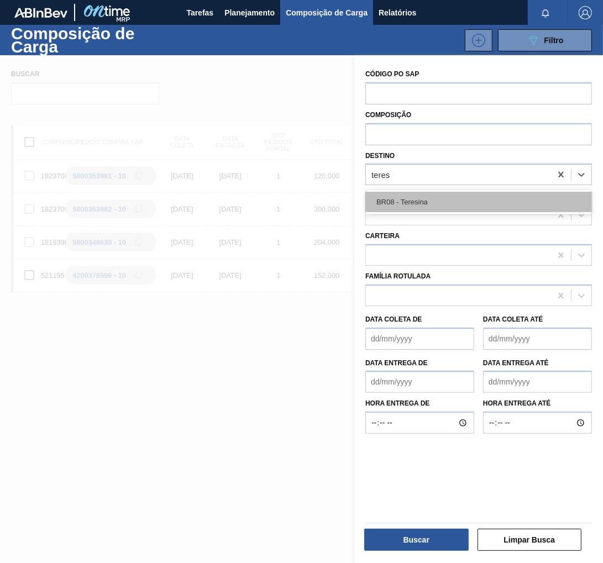
click at [406, 208] on div "BR08 - Teresina" at bounding box center [478, 202] width 227 height 20
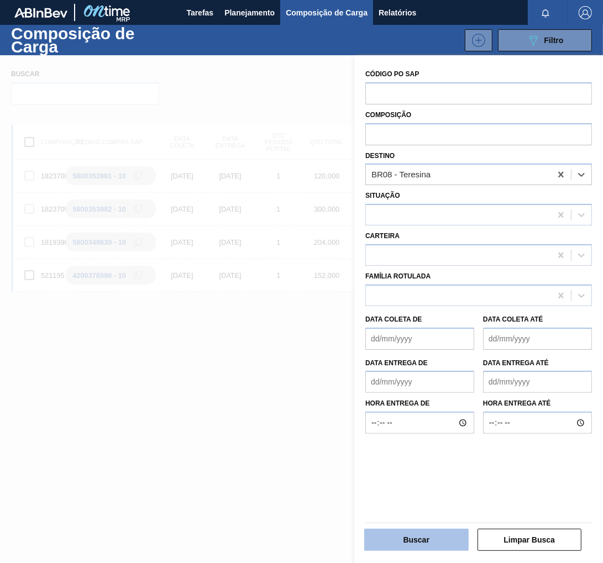
click at [427, 548] on button "Buscar" at bounding box center [416, 540] width 104 height 22
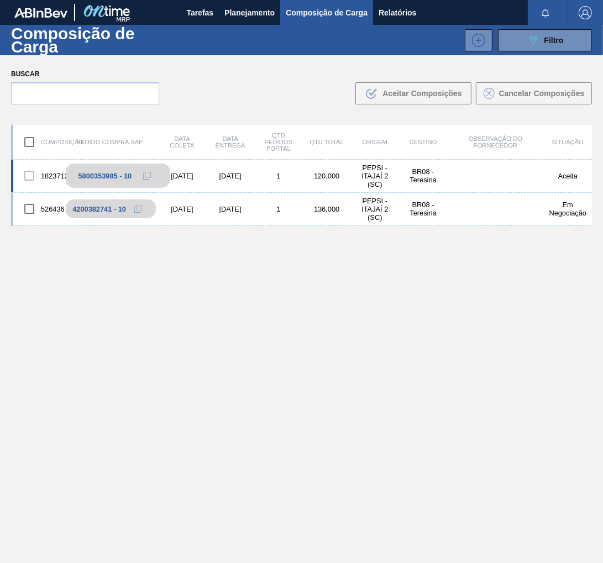
click at [144, 172] on icon at bounding box center [147, 176] width 8 height 8
click at [245, 10] on span "Planejamento" at bounding box center [249, 12] width 50 height 13
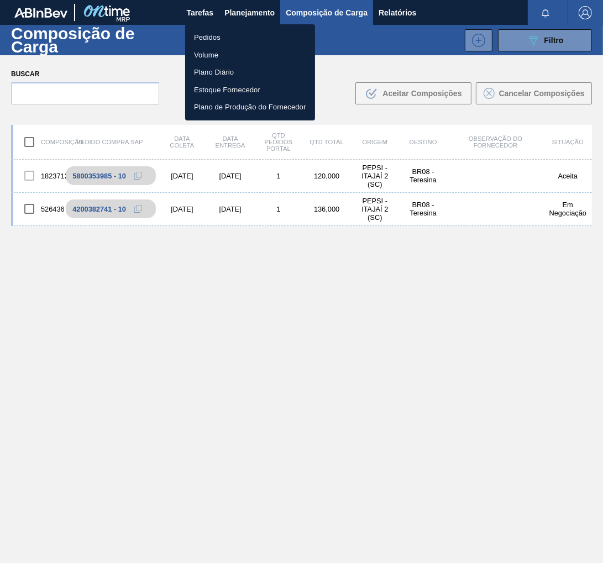
click at [203, 38] on li "Pedidos" at bounding box center [250, 38] width 130 height 18
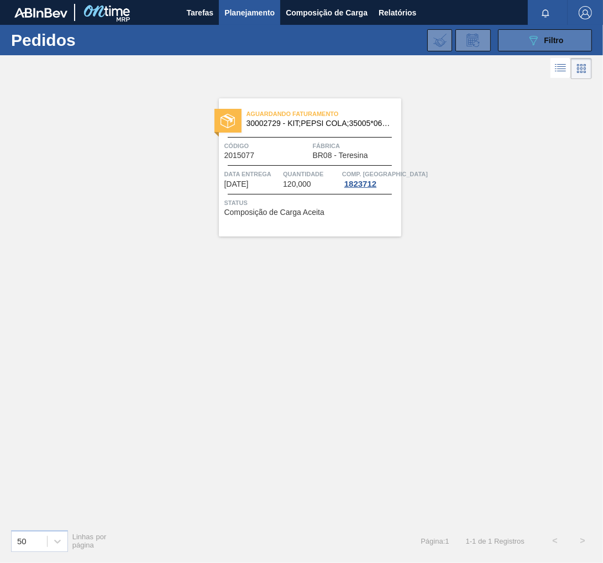
click at [545, 31] on button "089F7B8B-B2A5-4AFE-B5C0-19BA573D28AC Filtro" at bounding box center [545, 40] width 94 height 22
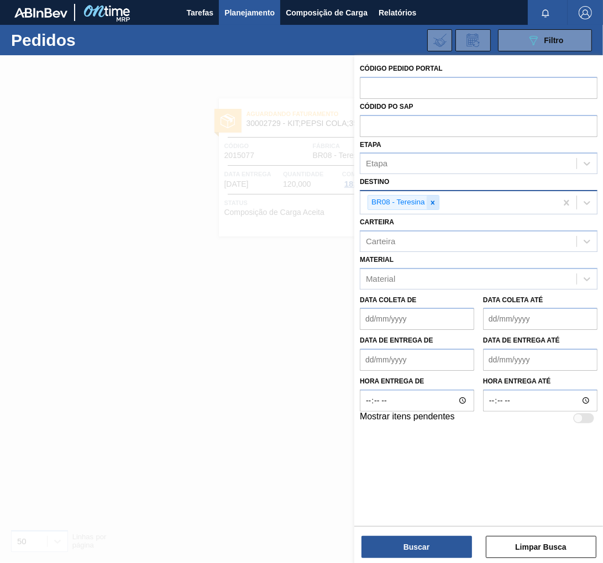
click at [428, 204] on div at bounding box center [433, 203] width 12 height 14
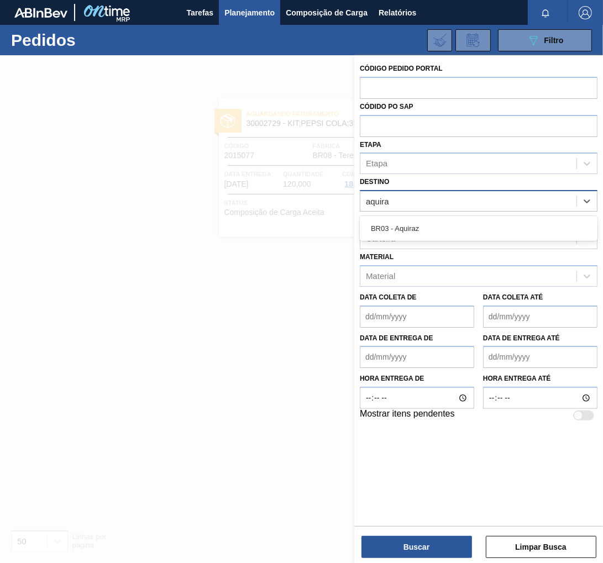
type input "aquiraz"
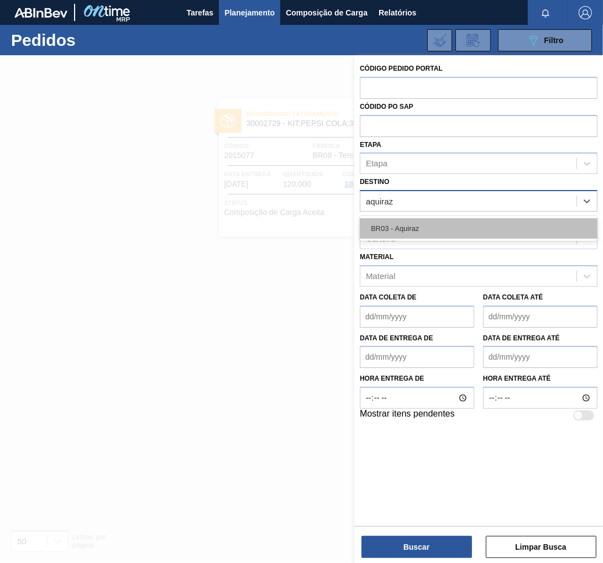
click at [424, 227] on div "BR03 - Aquiraz" at bounding box center [479, 228] width 238 height 20
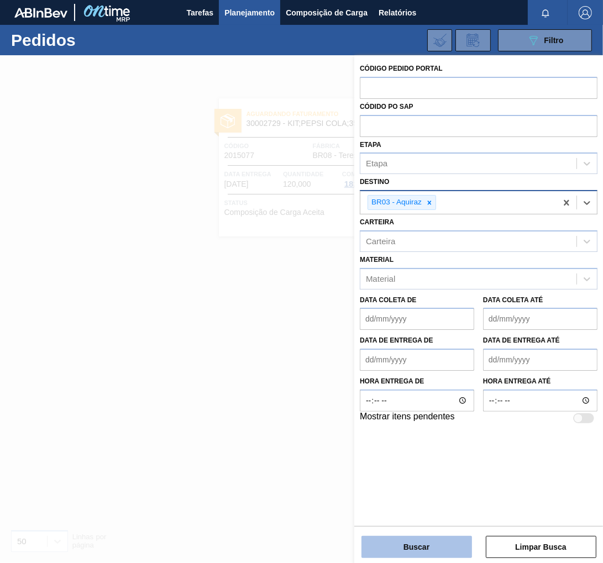
click at [433, 548] on button "Buscar" at bounding box center [416, 547] width 111 height 22
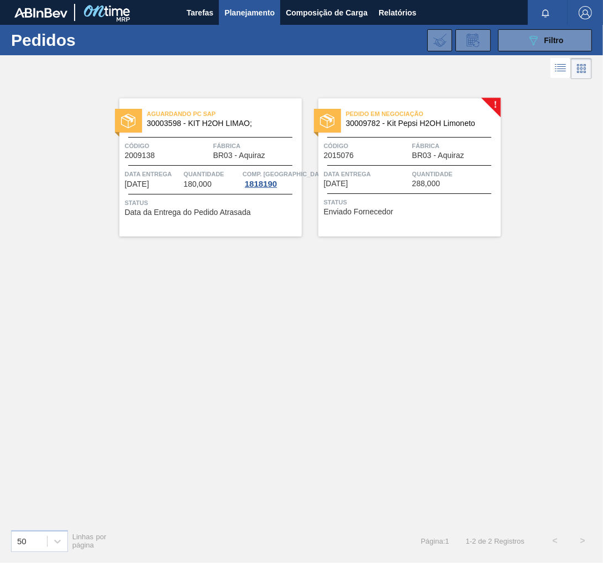
click at [408, 150] on span "Código" at bounding box center [367, 145] width 86 height 11
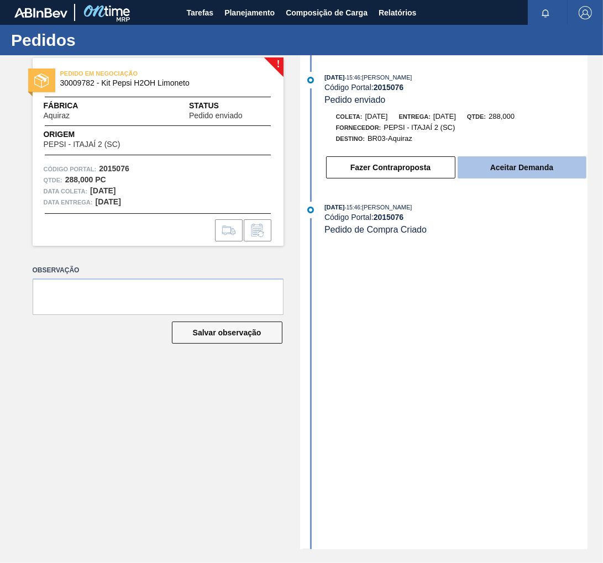
click at [522, 172] on button "Aceitar Demanda" at bounding box center [521, 167] width 129 height 22
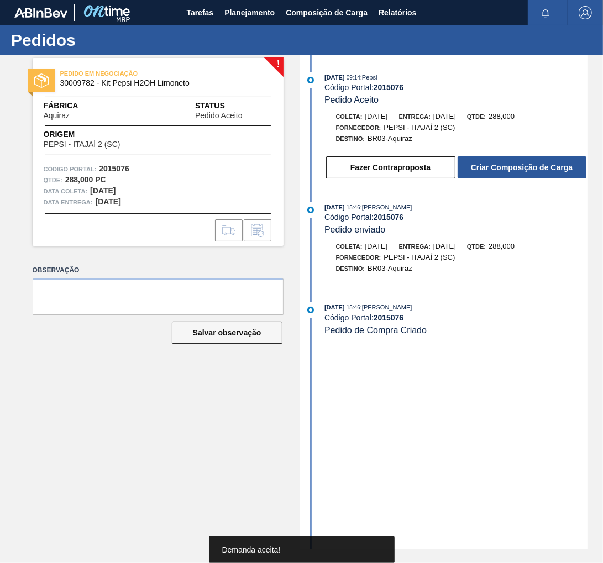
click at [522, 172] on button "Criar Composição de Carga" at bounding box center [521, 167] width 129 height 22
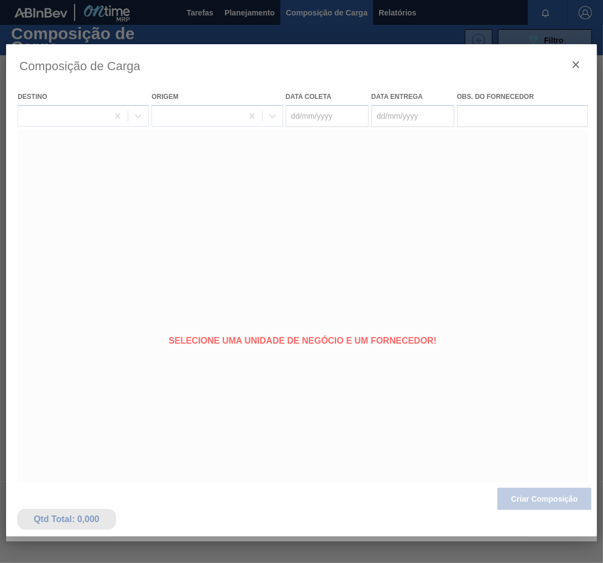
type coleta "[DATE]"
type entrega "[DATE]"
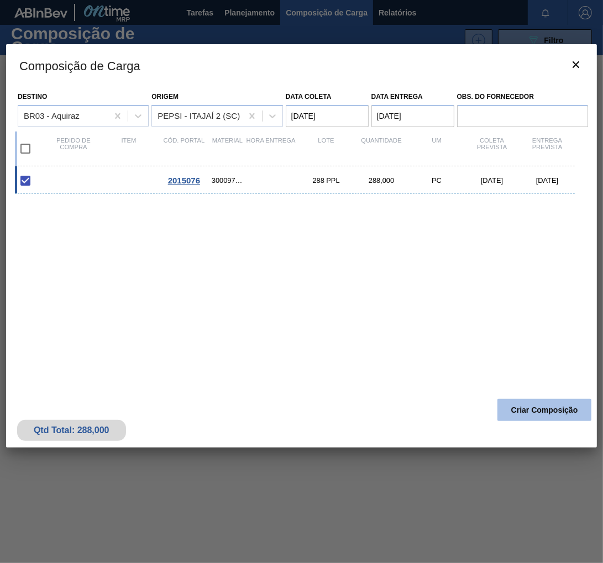
click at [555, 409] on button "Criar Composição" at bounding box center [544, 410] width 94 height 22
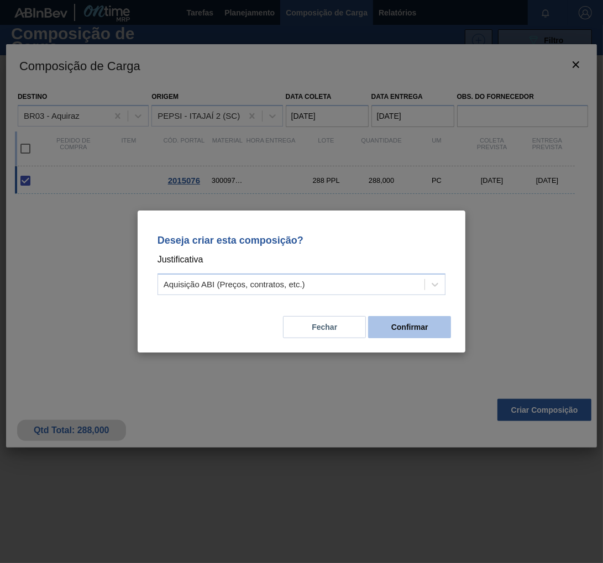
click at [397, 327] on button "Confirmar" at bounding box center [409, 327] width 83 height 22
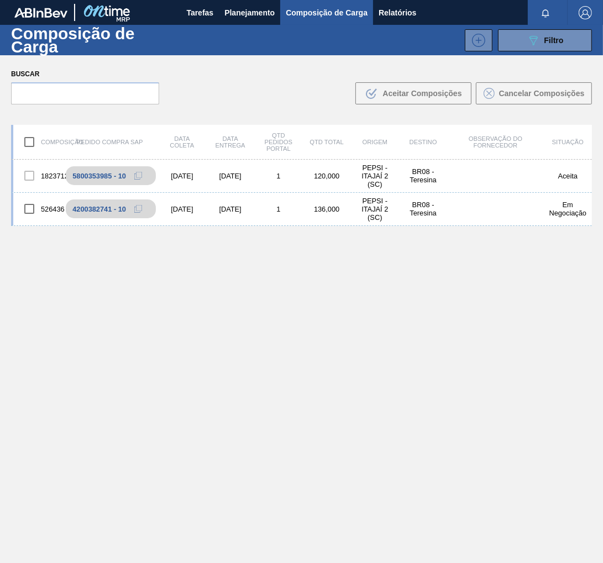
drag, startPoint x: 558, startPoint y: 41, endPoint x: 547, endPoint y: 52, distance: 15.6
click at [561, 40] on span "Filtro" at bounding box center [553, 40] width 19 height 9
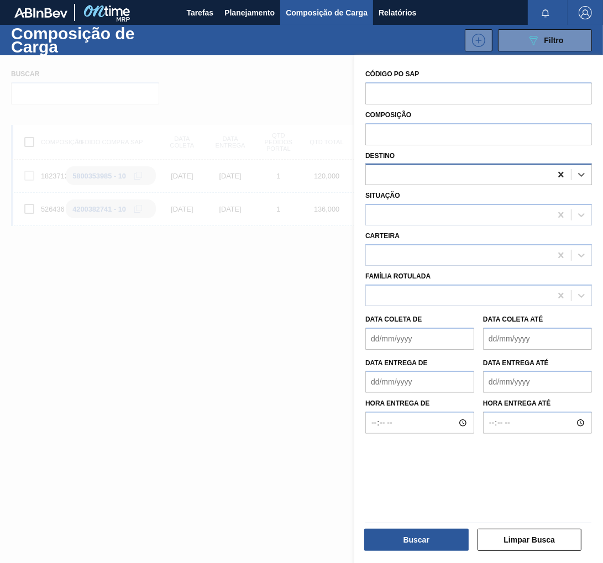
click at [560, 173] on icon at bounding box center [560, 175] width 5 height 6
type input "aqui"
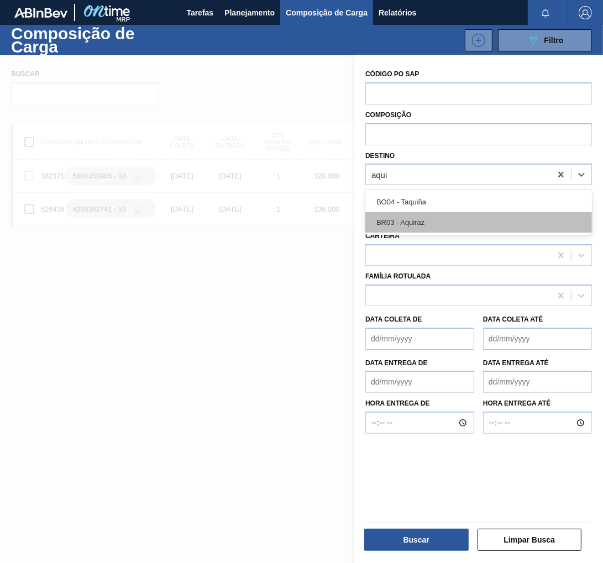
click at [471, 220] on div "BR03 - Aquiraz" at bounding box center [478, 222] width 227 height 20
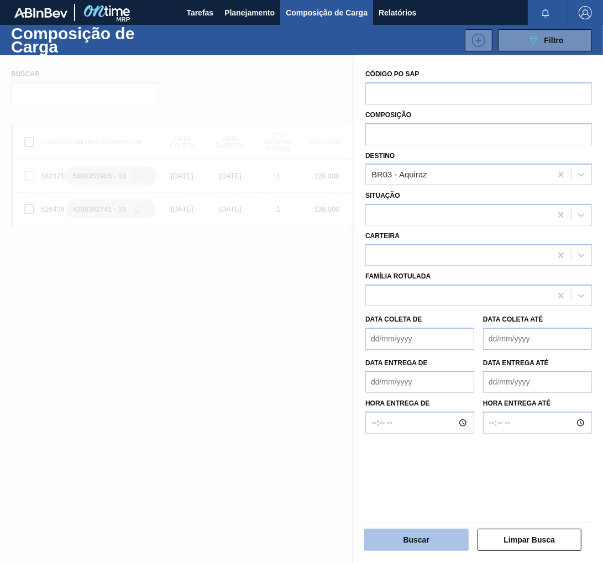
click at [413, 542] on button "Buscar" at bounding box center [416, 540] width 104 height 22
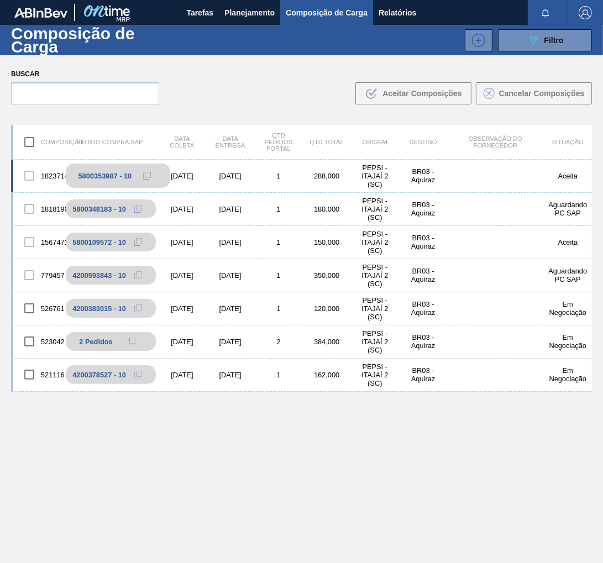
click at [148, 175] on icon at bounding box center [147, 176] width 8 height 8
click at [554, 41] on span "Filtro" at bounding box center [553, 40] width 19 height 9
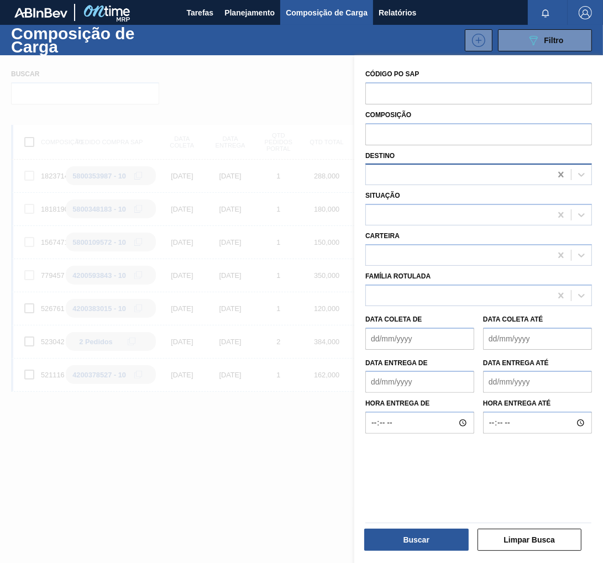
click at [559, 175] on icon at bounding box center [560, 175] width 5 height 6
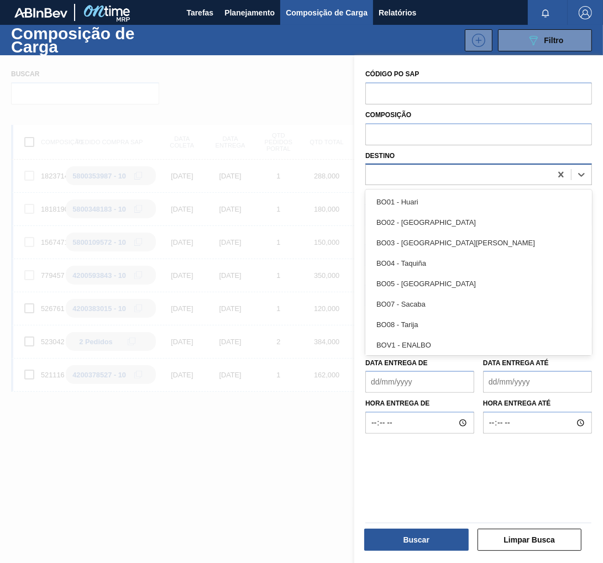
click at [408, 176] on div at bounding box center [458, 175] width 185 height 16
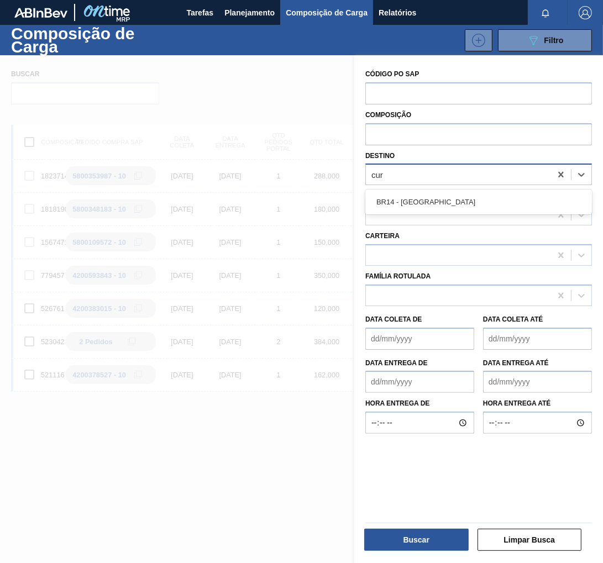
type input "curi"
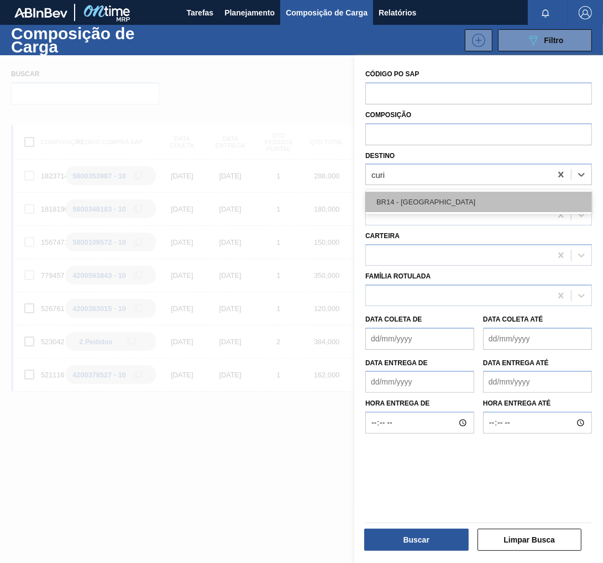
click at [419, 204] on div "BR14 - [GEOGRAPHIC_DATA]" at bounding box center [478, 202] width 227 height 20
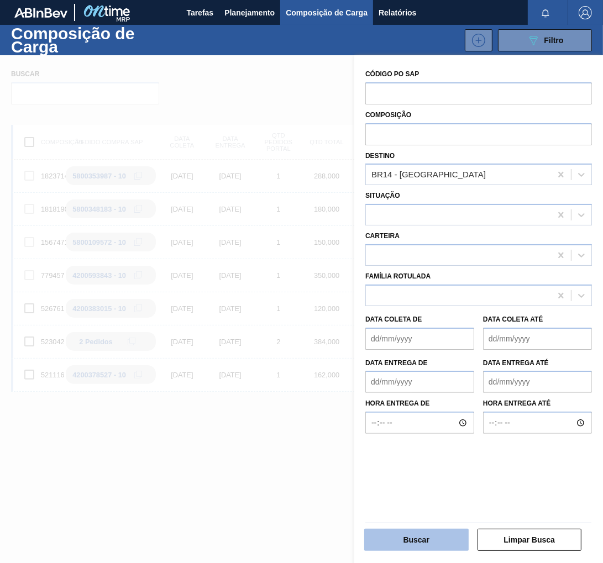
click at [426, 531] on button "Buscar" at bounding box center [416, 540] width 104 height 22
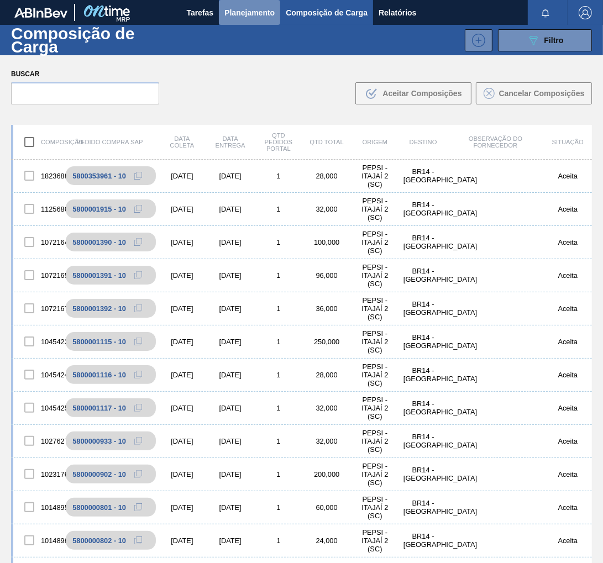
click at [241, 14] on span "Planejamento" at bounding box center [249, 12] width 50 height 13
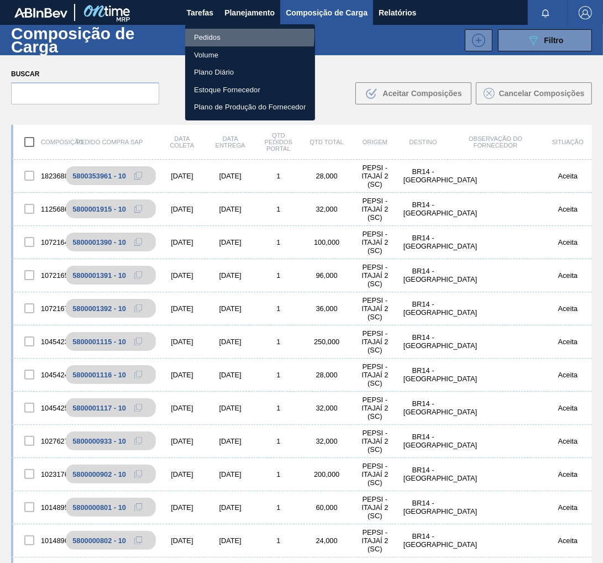
click at [212, 35] on li "Pedidos" at bounding box center [250, 38] width 130 height 18
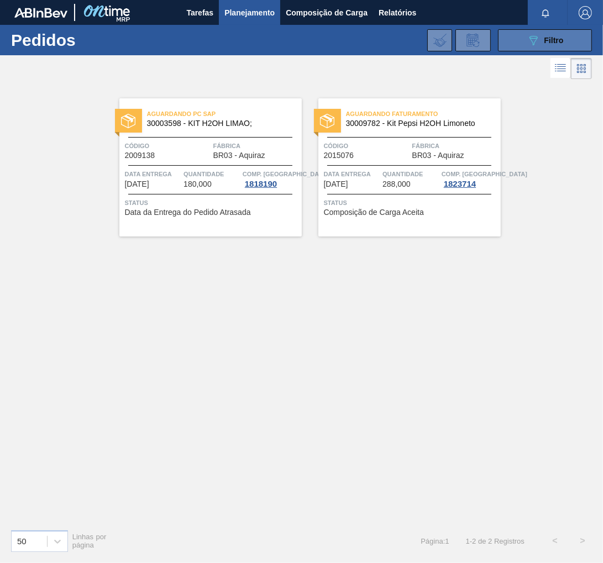
click at [557, 39] on span "Filtro" at bounding box center [553, 40] width 19 height 9
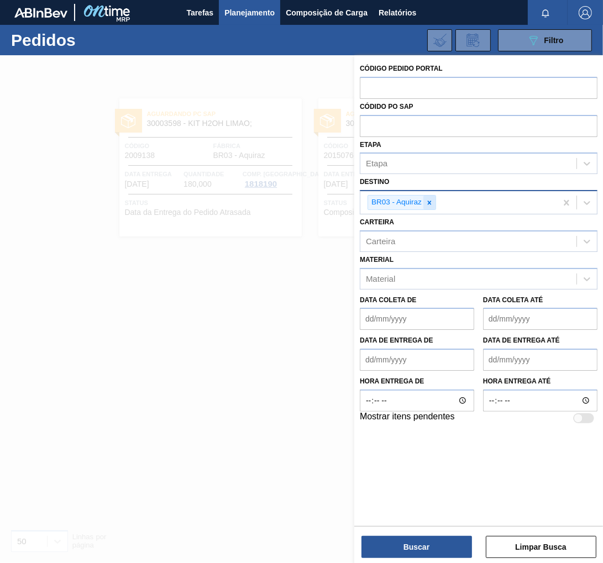
click at [432, 203] on icon at bounding box center [429, 203] width 8 height 8
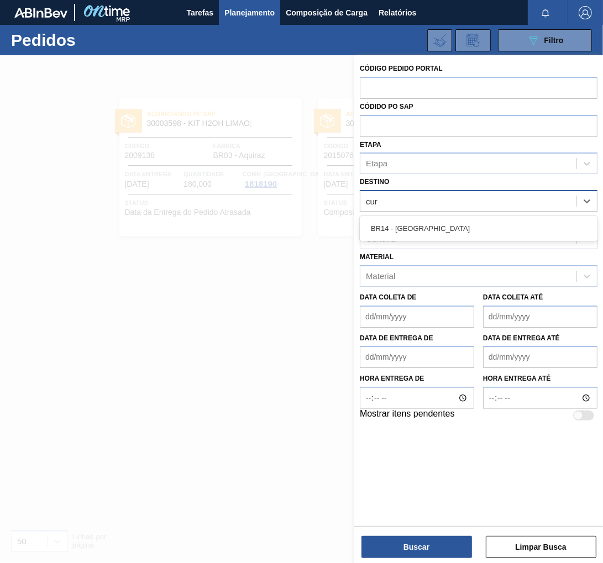
type input "curi"
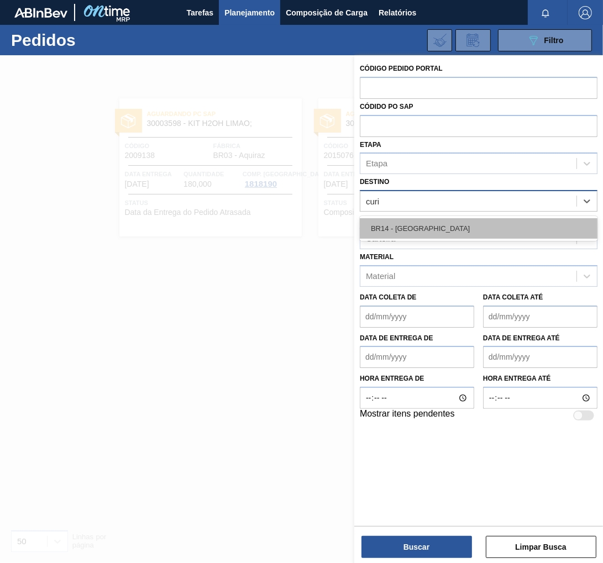
click at [425, 219] on div "BR14 - [GEOGRAPHIC_DATA]" at bounding box center [479, 228] width 238 height 20
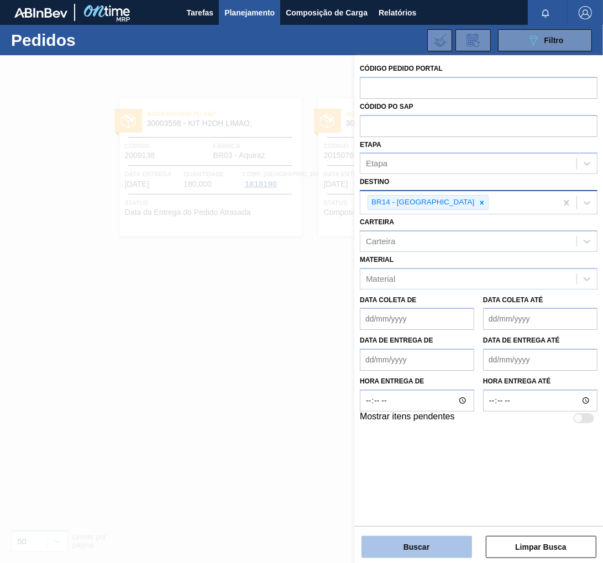
click at [421, 546] on button "Buscar" at bounding box center [416, 547] width 111 height 22
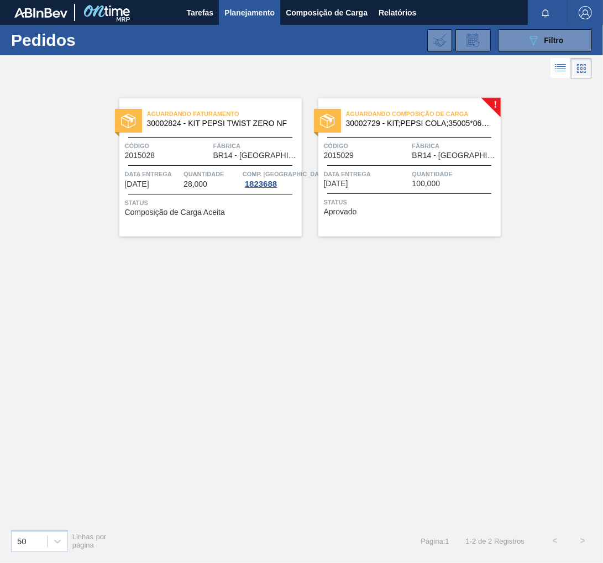
click at [385, 203] on span "Status" at bounding box center [411, 202] width 174 height 11
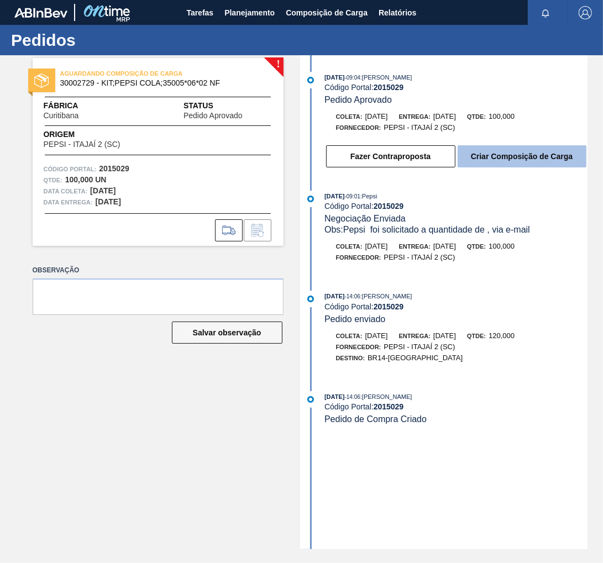
click at [496, 164] on button "Criar Composição de Carga" at bounding box center [521, 156] width 129 height 22
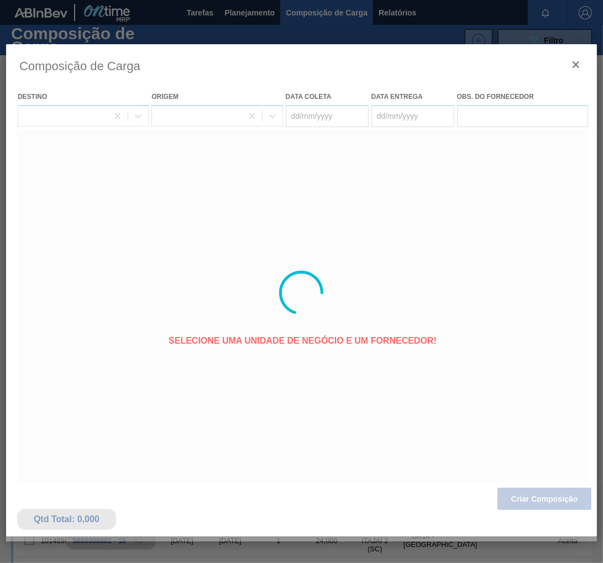
type coleta "[DATE]"
type entrega "[DATE]"
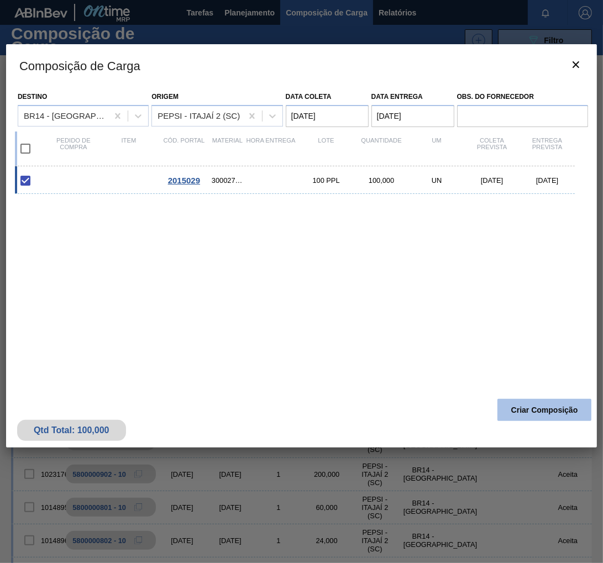
click at [537, 412] on button "Criar Composição" at bounding box center [544, 410] width 94 height 22
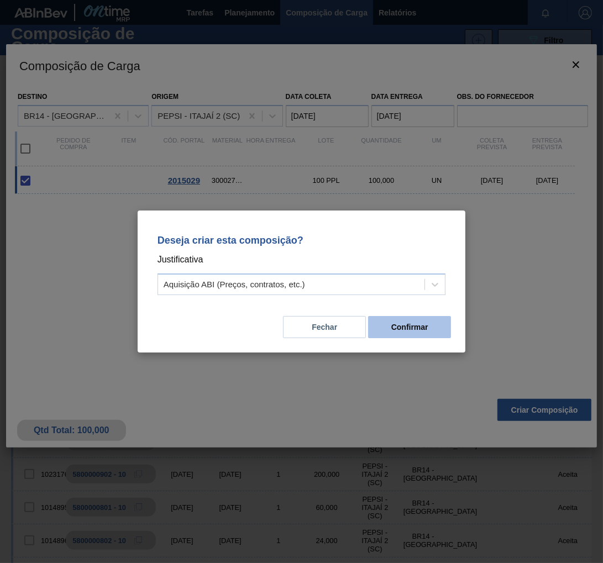
click at [403, 331] on button "Confirmar" at bounding box center [409, 327] width 83 height 22
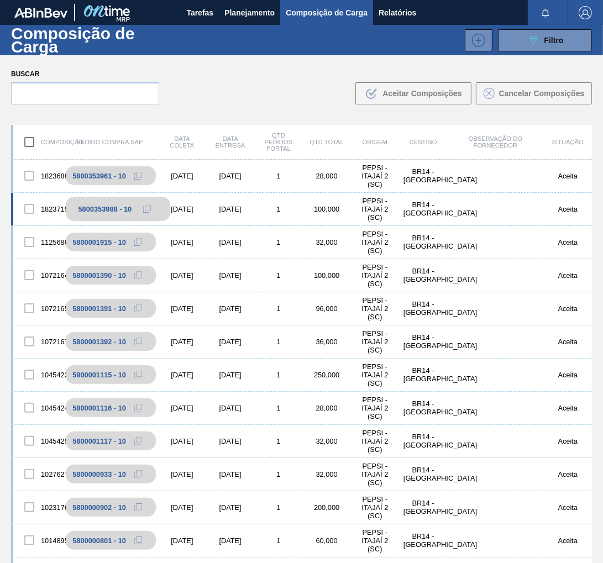
click at [143, 210] on icon at bounding box center [147, 209] width 8 height 8
